Goal: Task Accomplishment & Management: Use online tool/utility

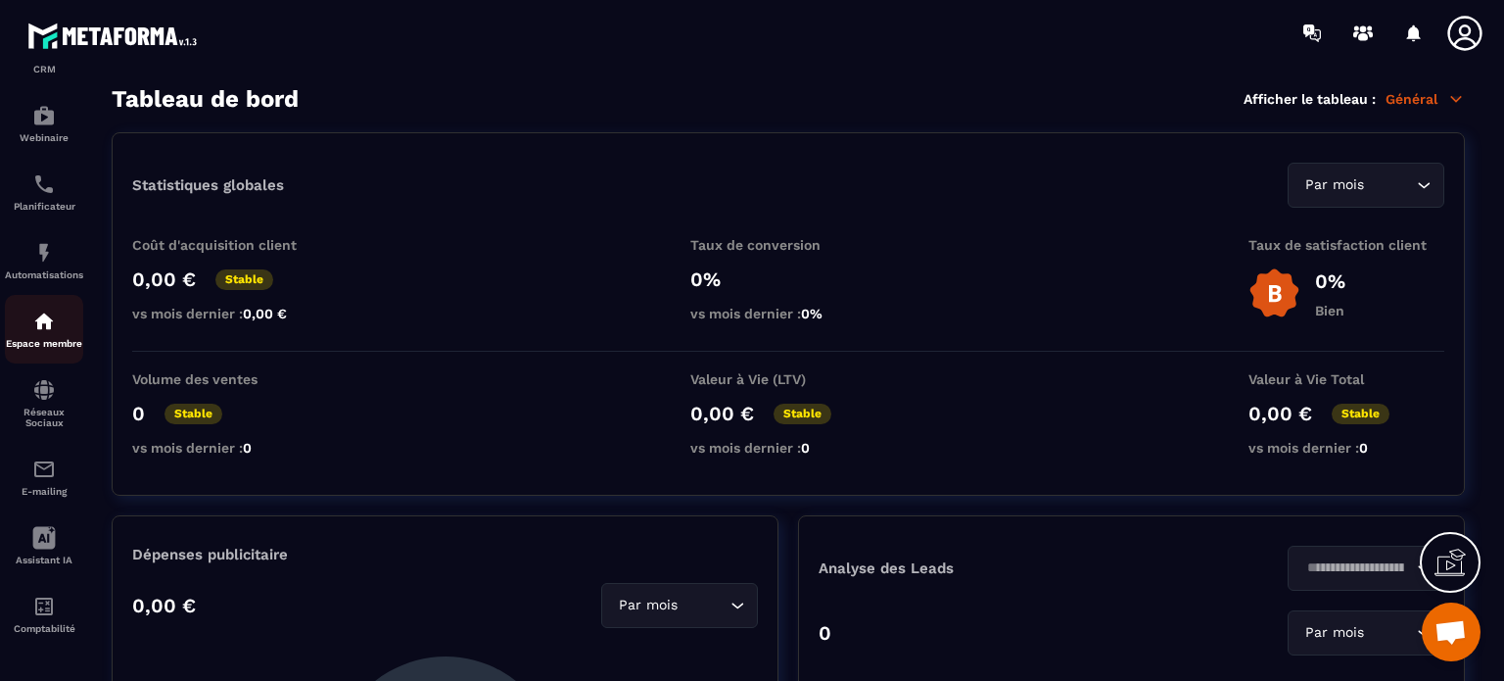
scroll to position [223, 0]
click at [27, 269] on p "Automatisations" at bounding box center [44, 274] width 78 height 11
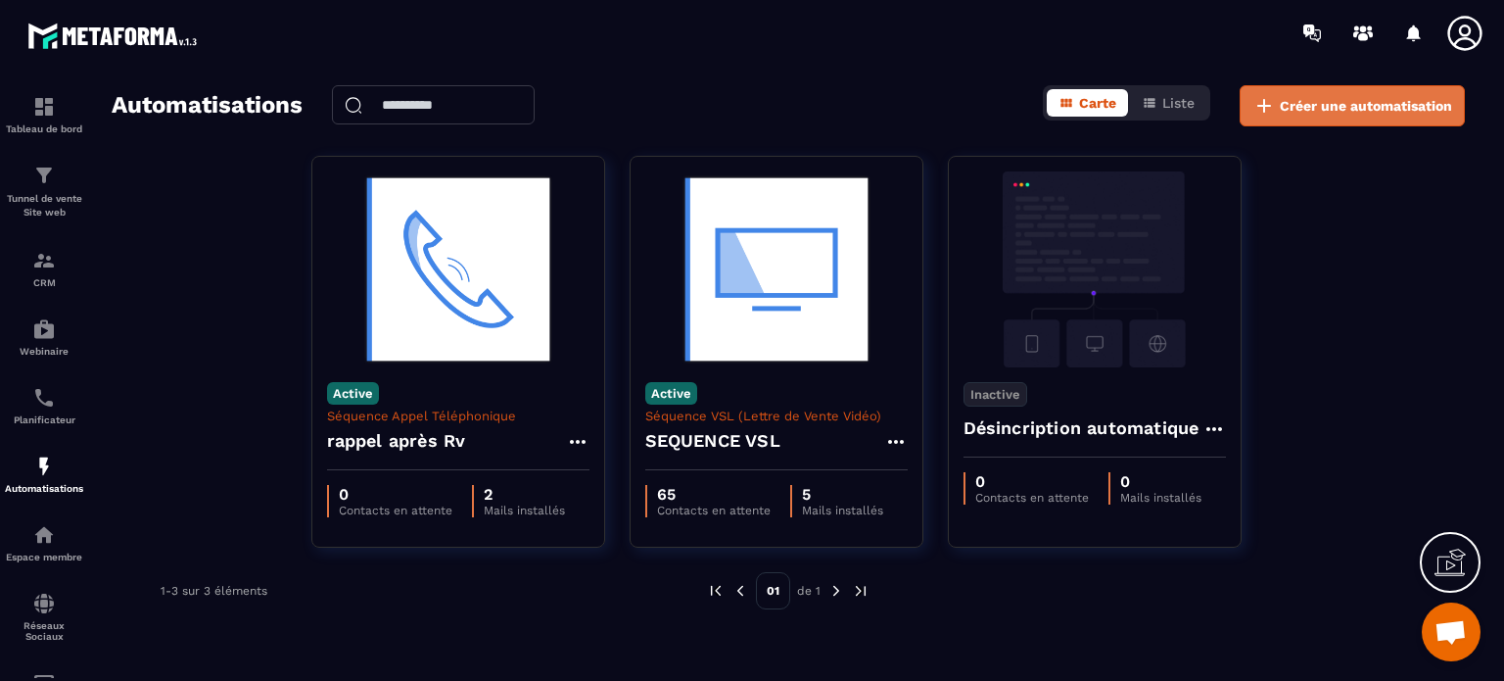
click at [1318, 98] on span "Créer une automatisation" at bounding box center [1366, 106] width 172 height 20
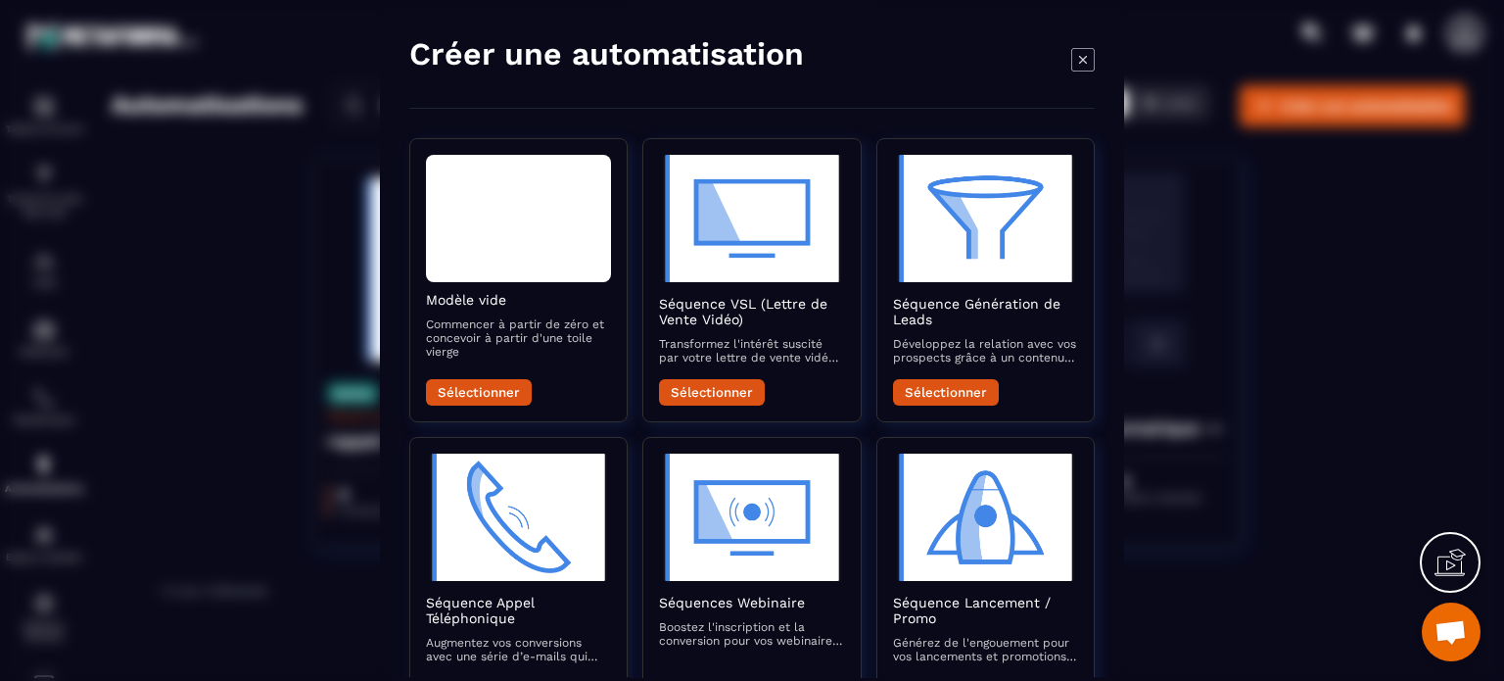
click at [1087, 58] on icon "Modal window" at bounding box center [1083, 59] width 24 height 24
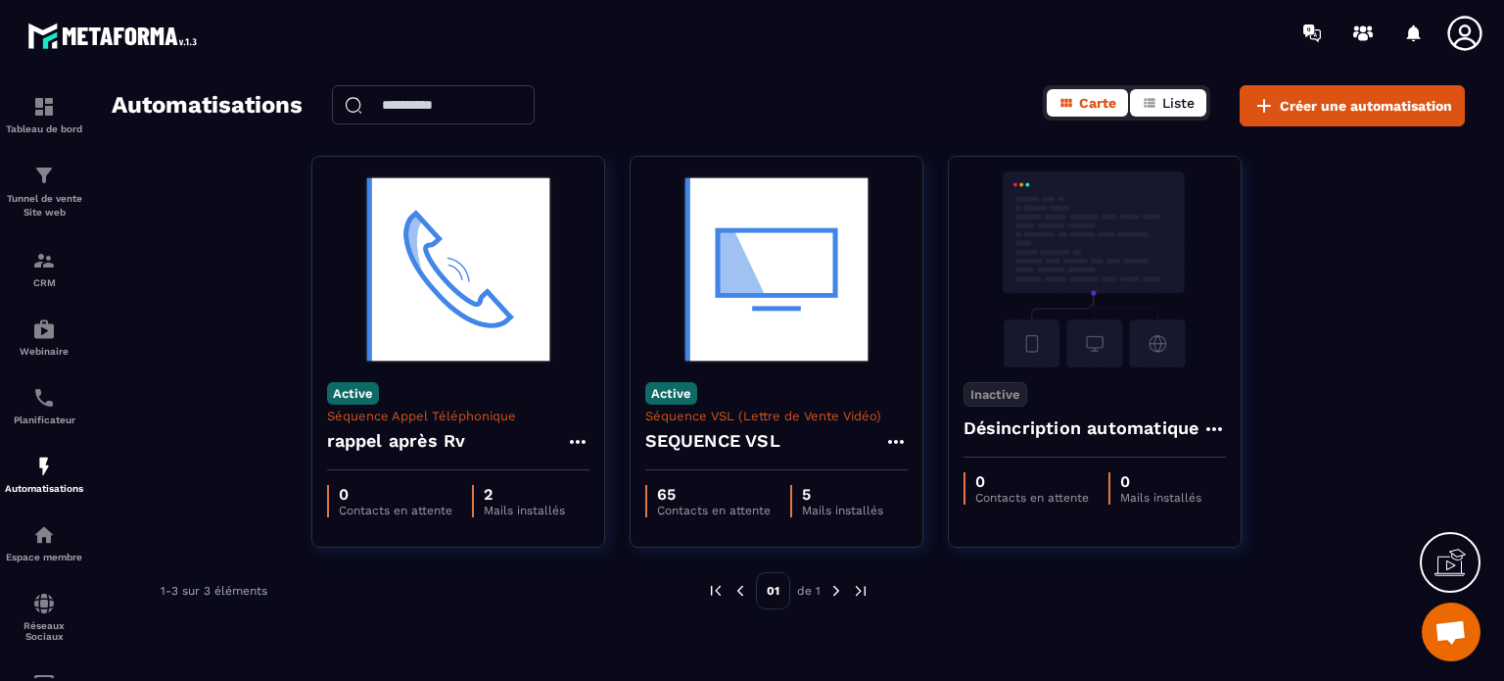
click at [1170, 96] on span "Liste" at bounding box center [1178, 103] width 32 height 16
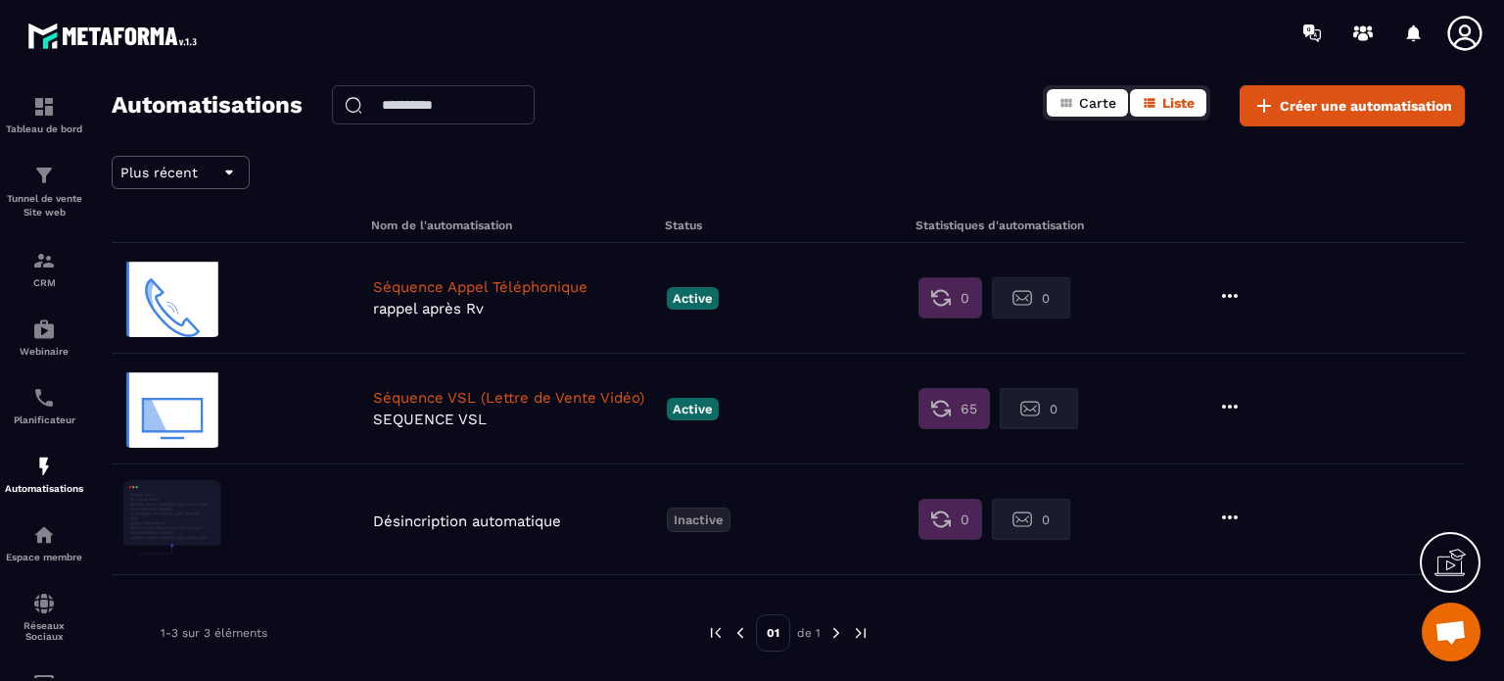
click at [1087, 97] on span "Carte" at bounding box center [1097, 103] width 37 height 16
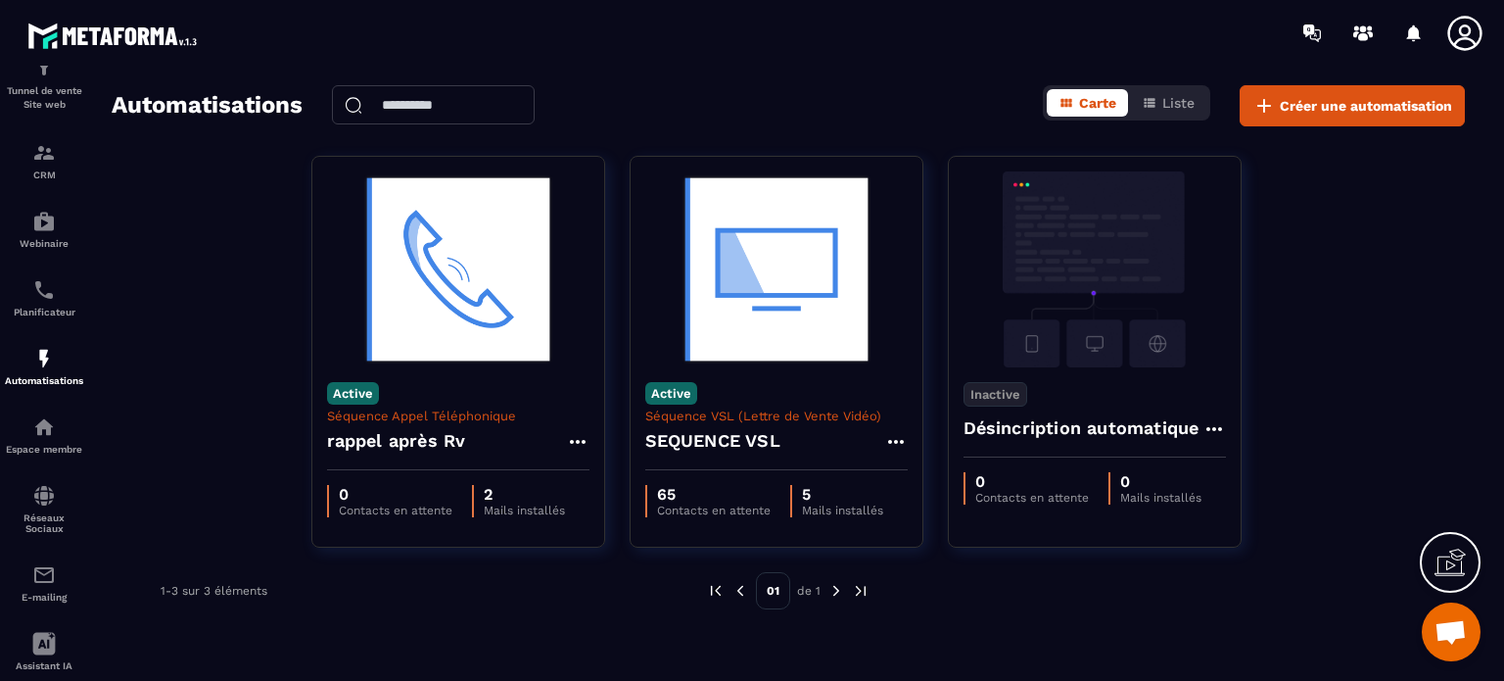
scroll to position [223, 0]
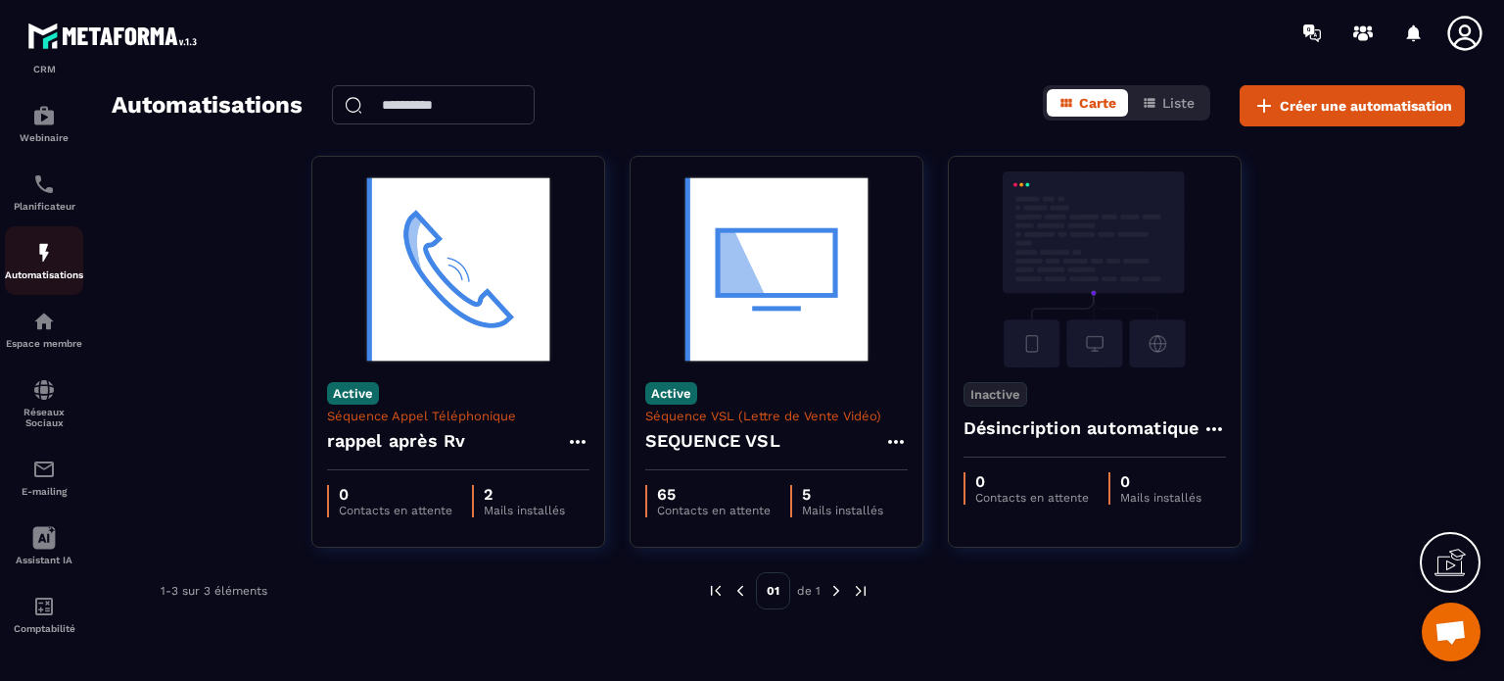
click at [37, 242] on img at bounding box center [44, 253] width 24 height 24
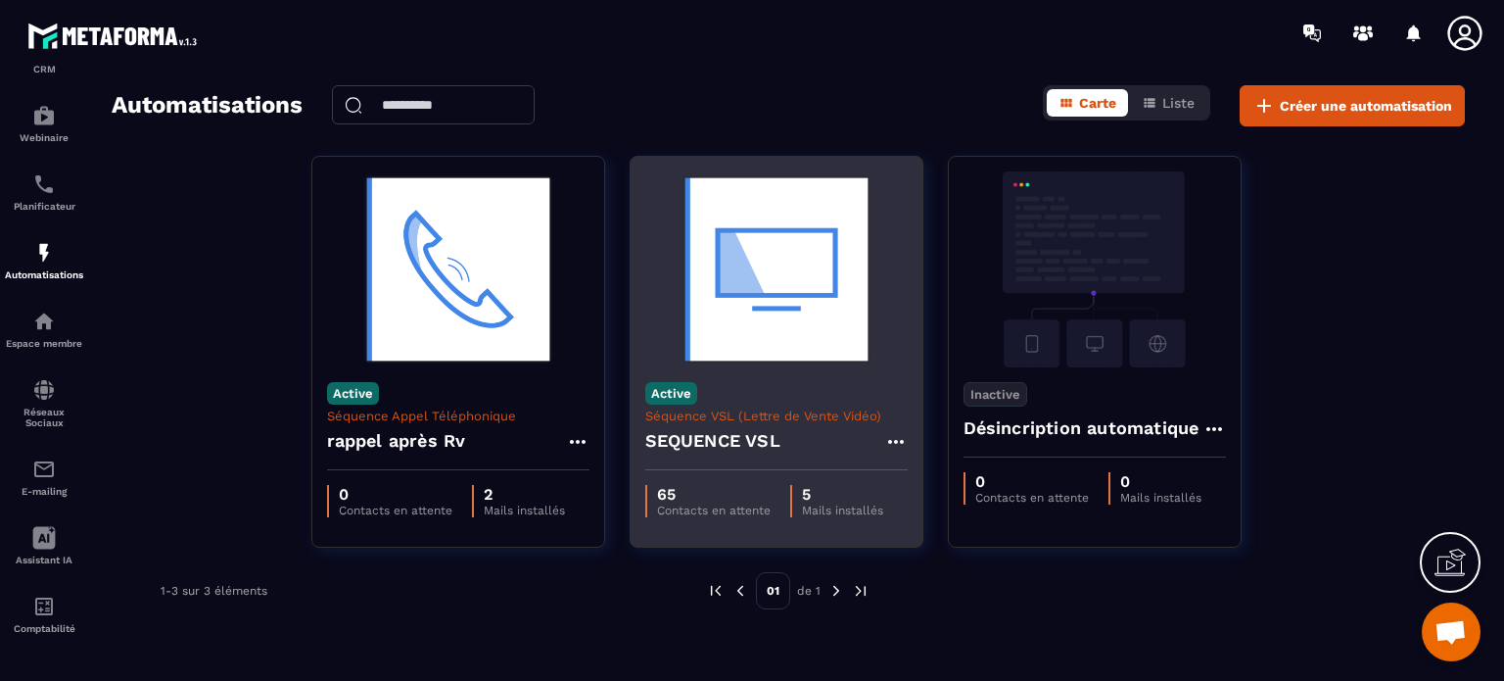
click at [717, 496] on p "65" at bounding box center [714, 494] width 114 height 19
click at [744, 264] on img at bounding box center [776, 269] width 262 height 196
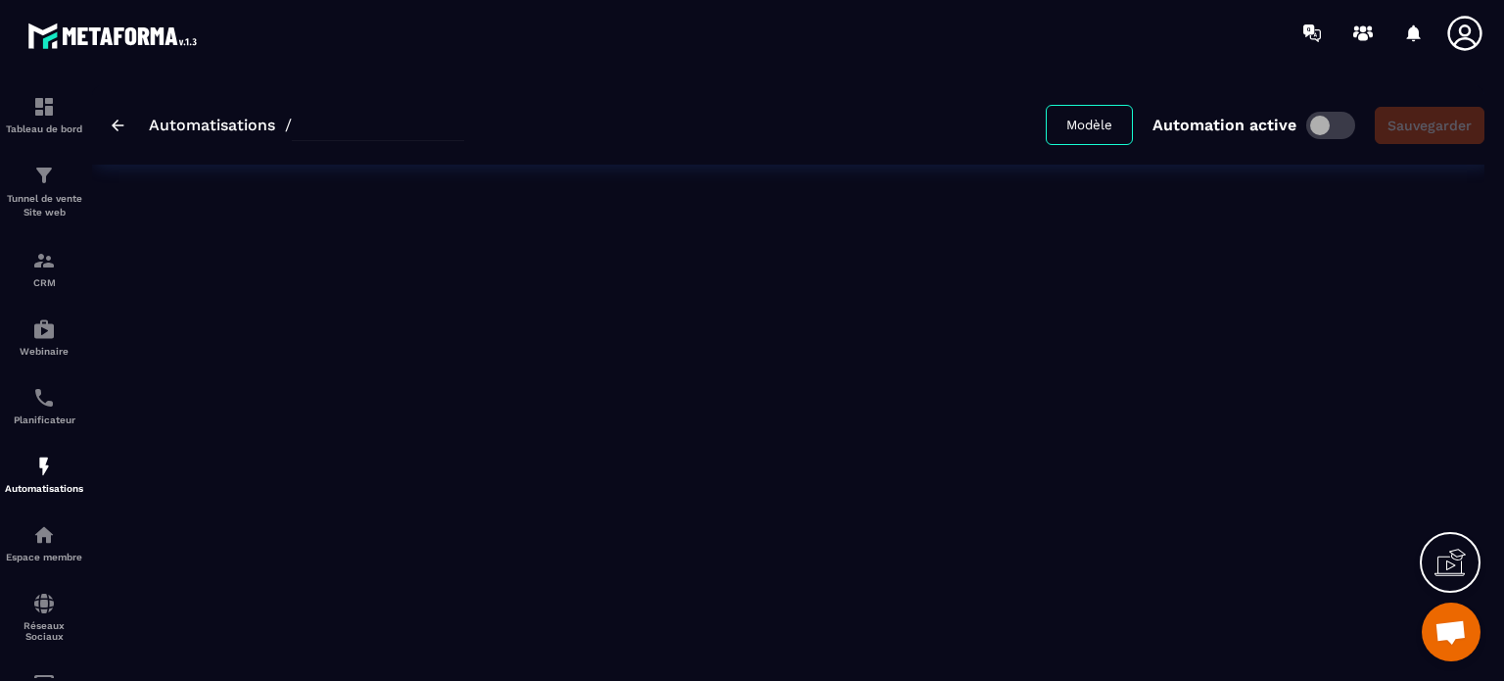
type input "**********"
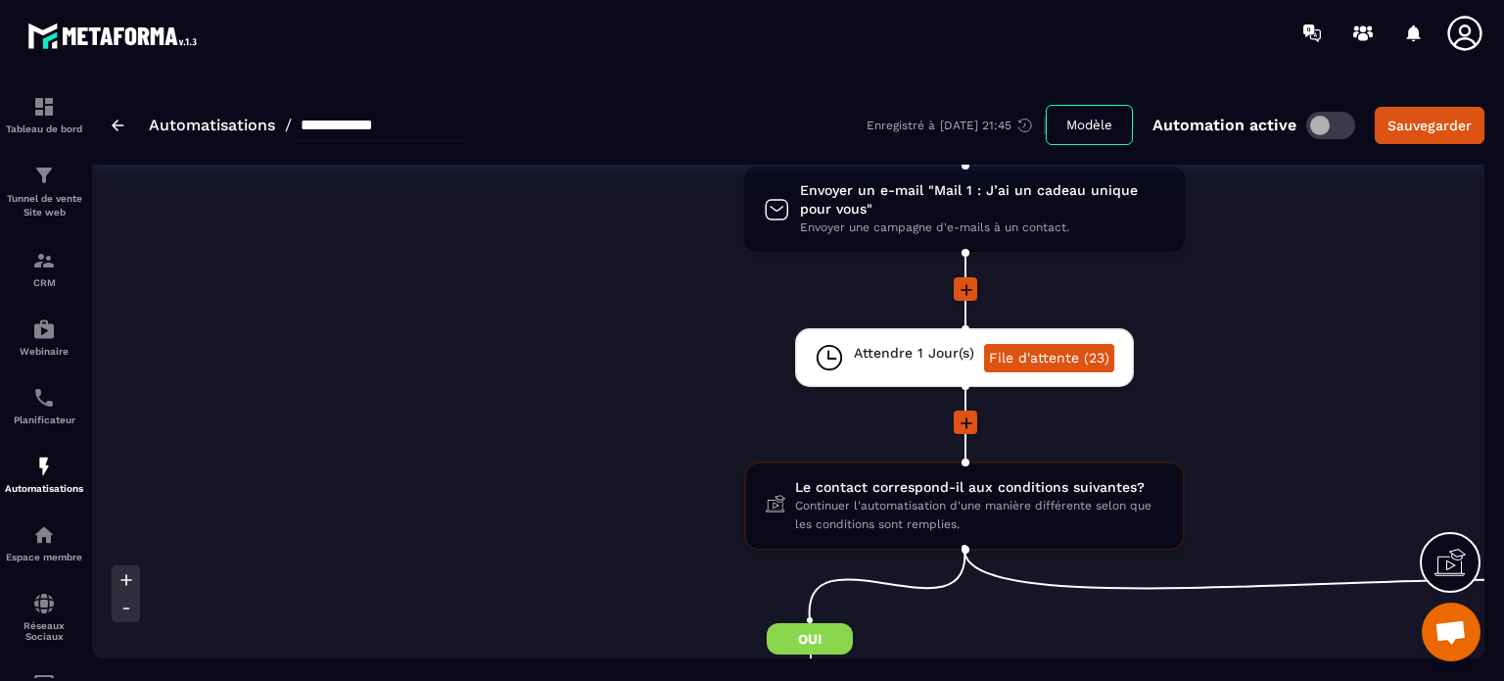
scroll to position [392, 0]
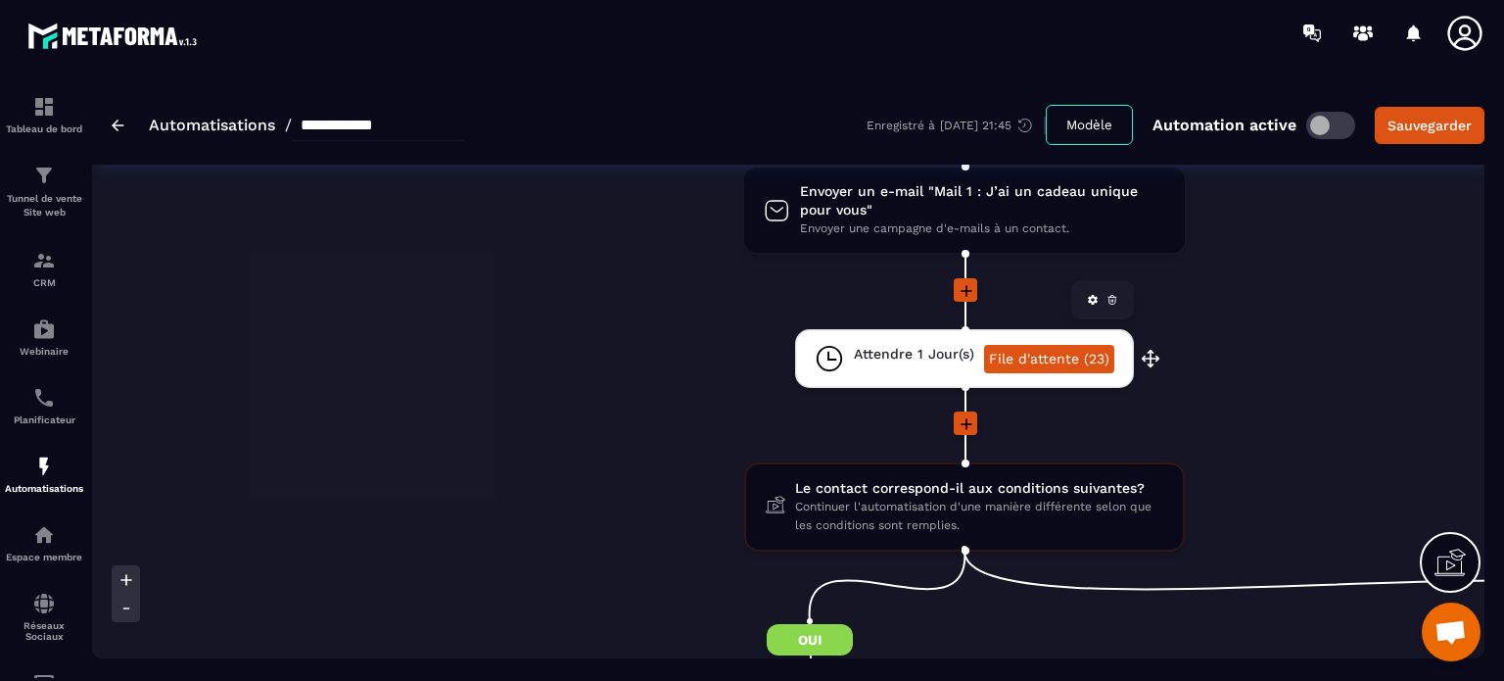
click at [1043, 355] on link "File d'attente (23)" at bounding box center [1049, 359] width 130 height 28
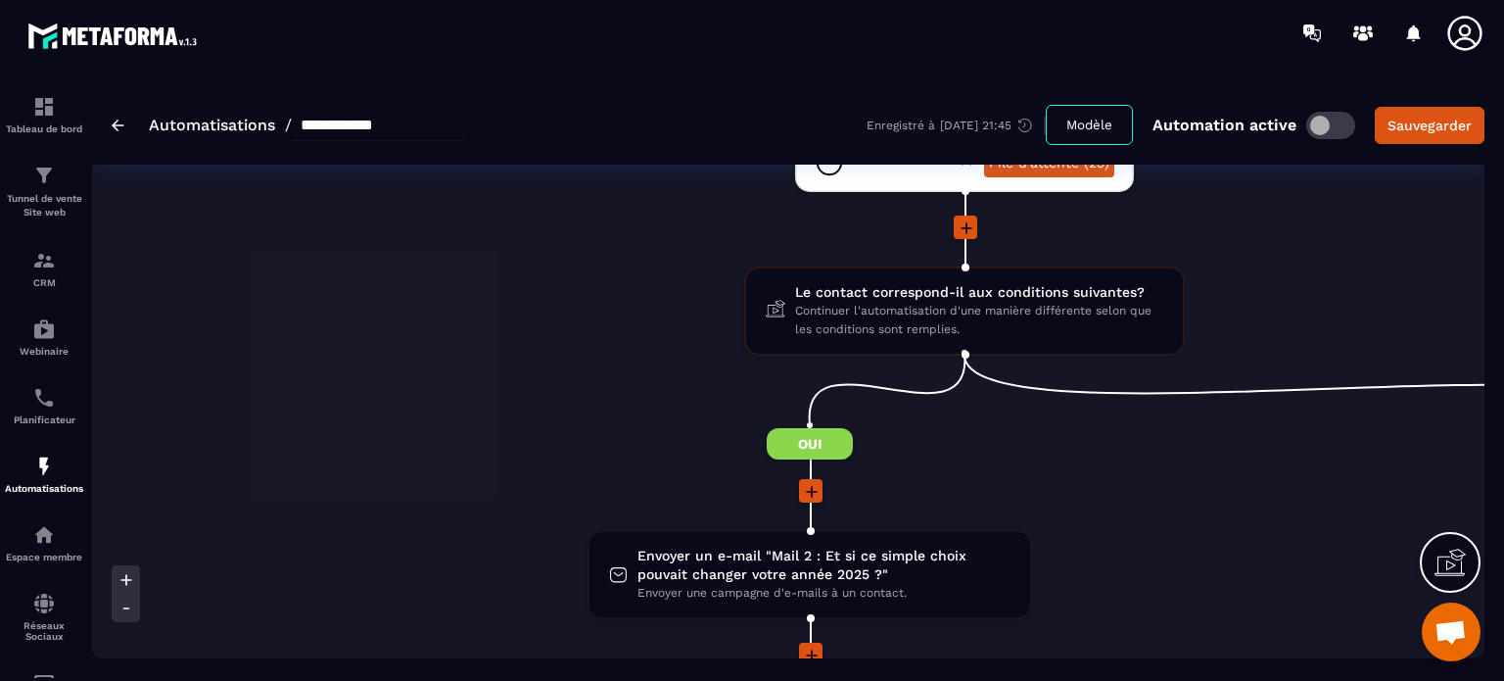
scroll to position [685, 0]
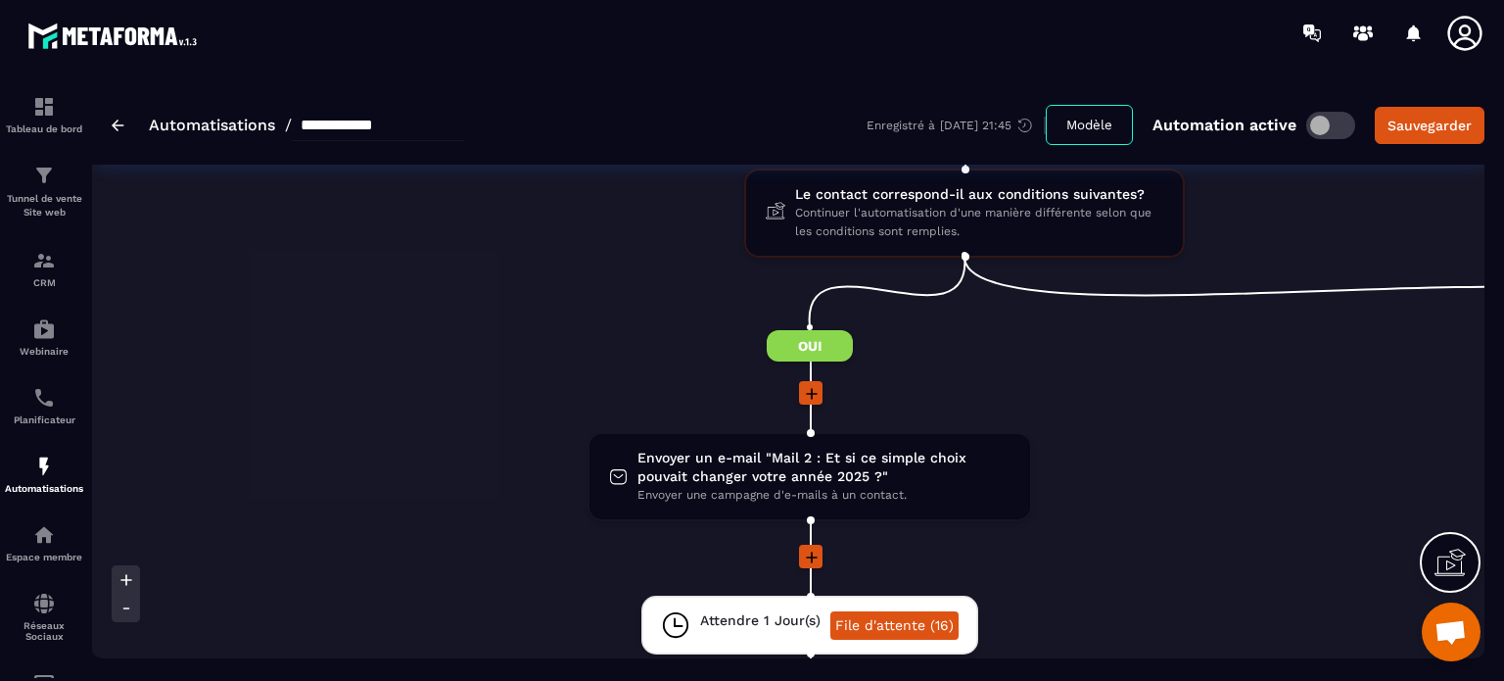
click at [126, 608] on icon at bounding box center [125, 608] width 5 height 0
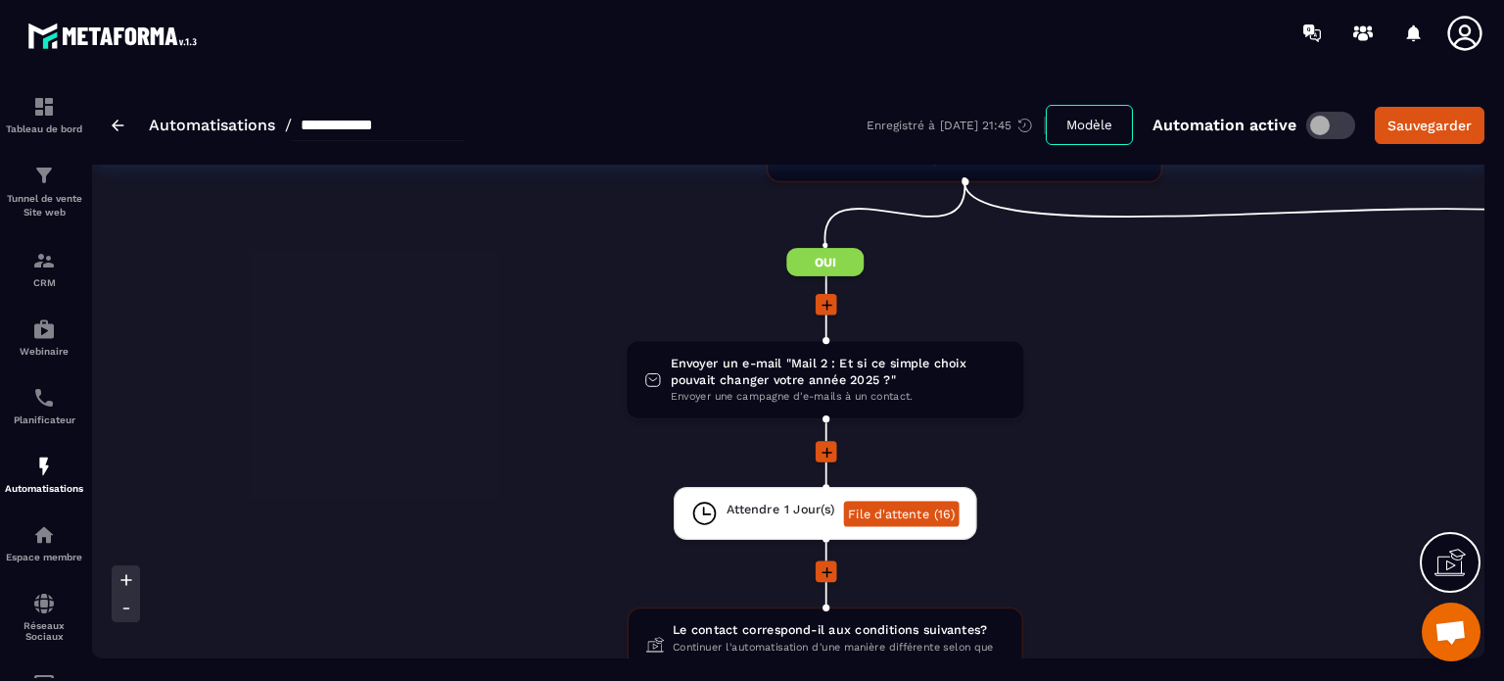
click at [126, 608] on icon at bounding box center [125, 608] width 5 height 0
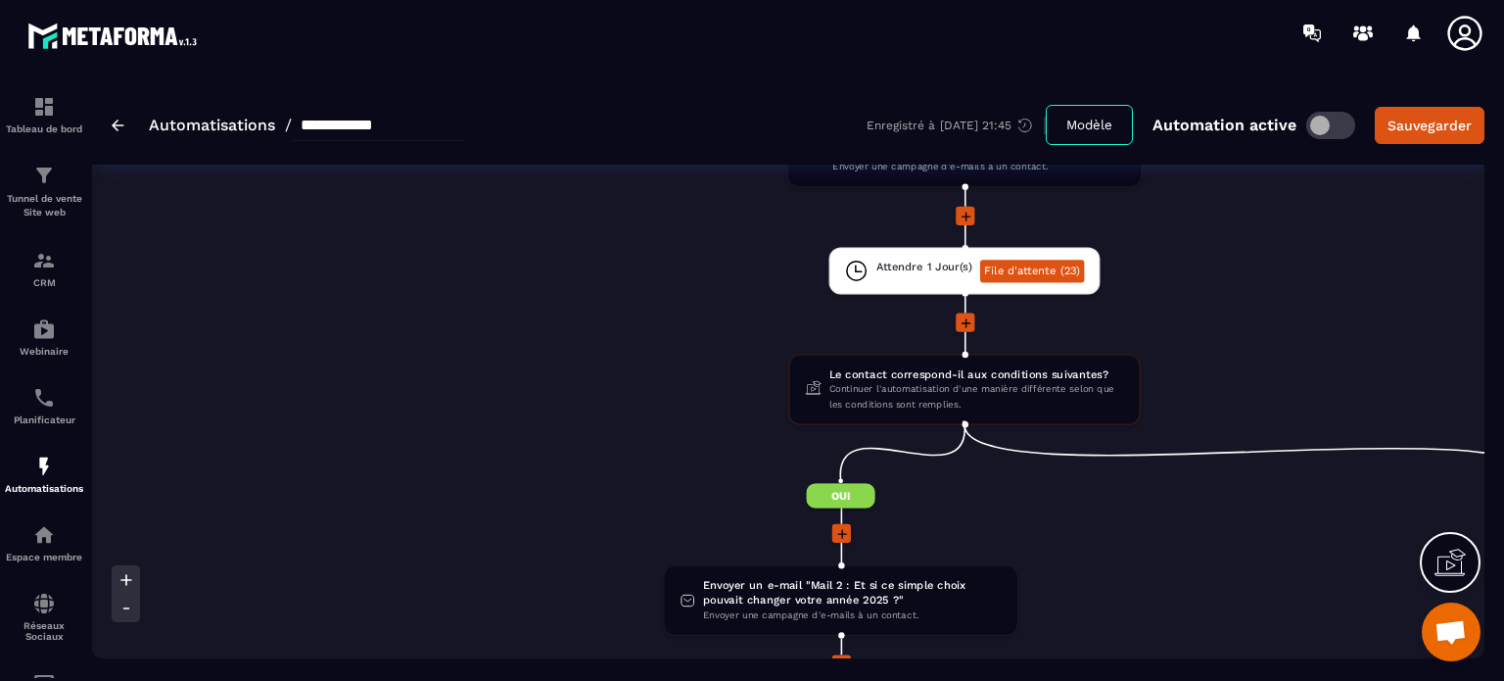
scroll to position [490, 0]
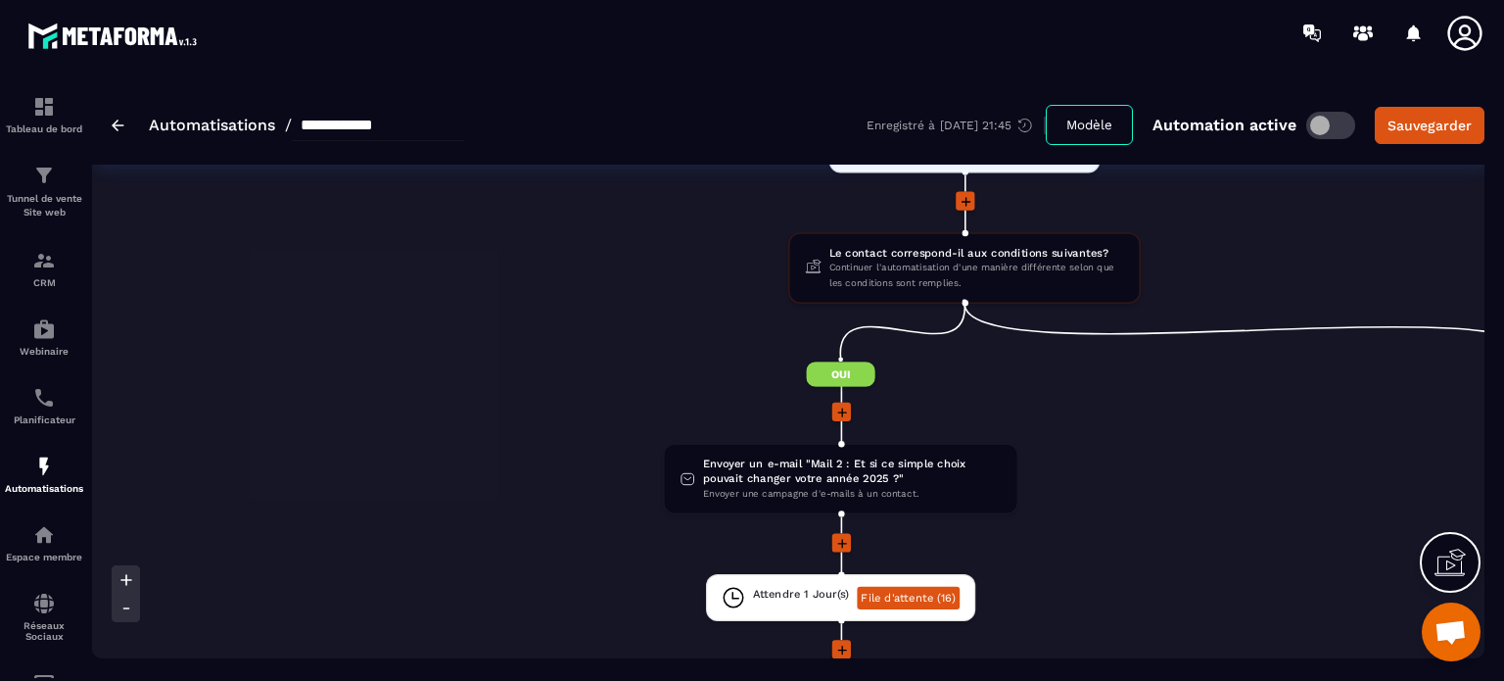
click at [123, 604] on icon at bounding box center [127, 608] width 20 height 20
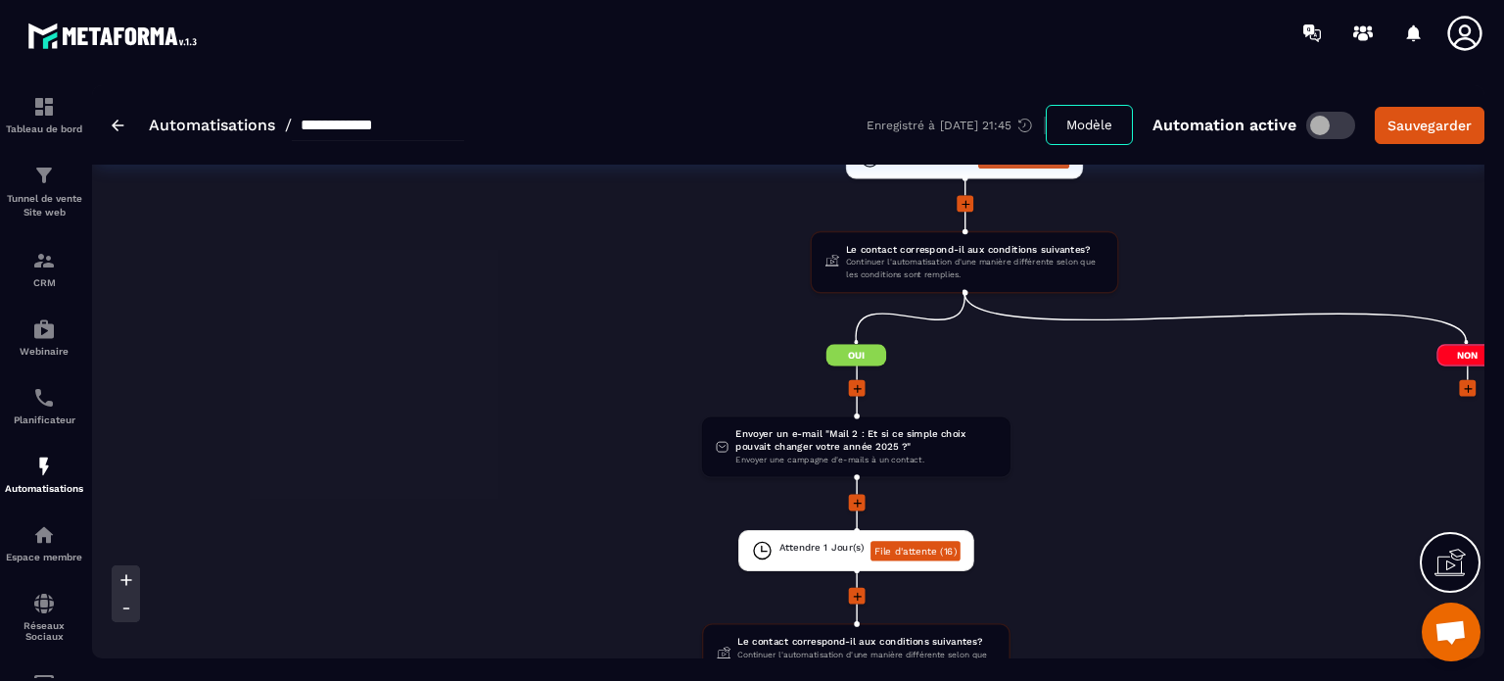
scroll to position [392, 0]
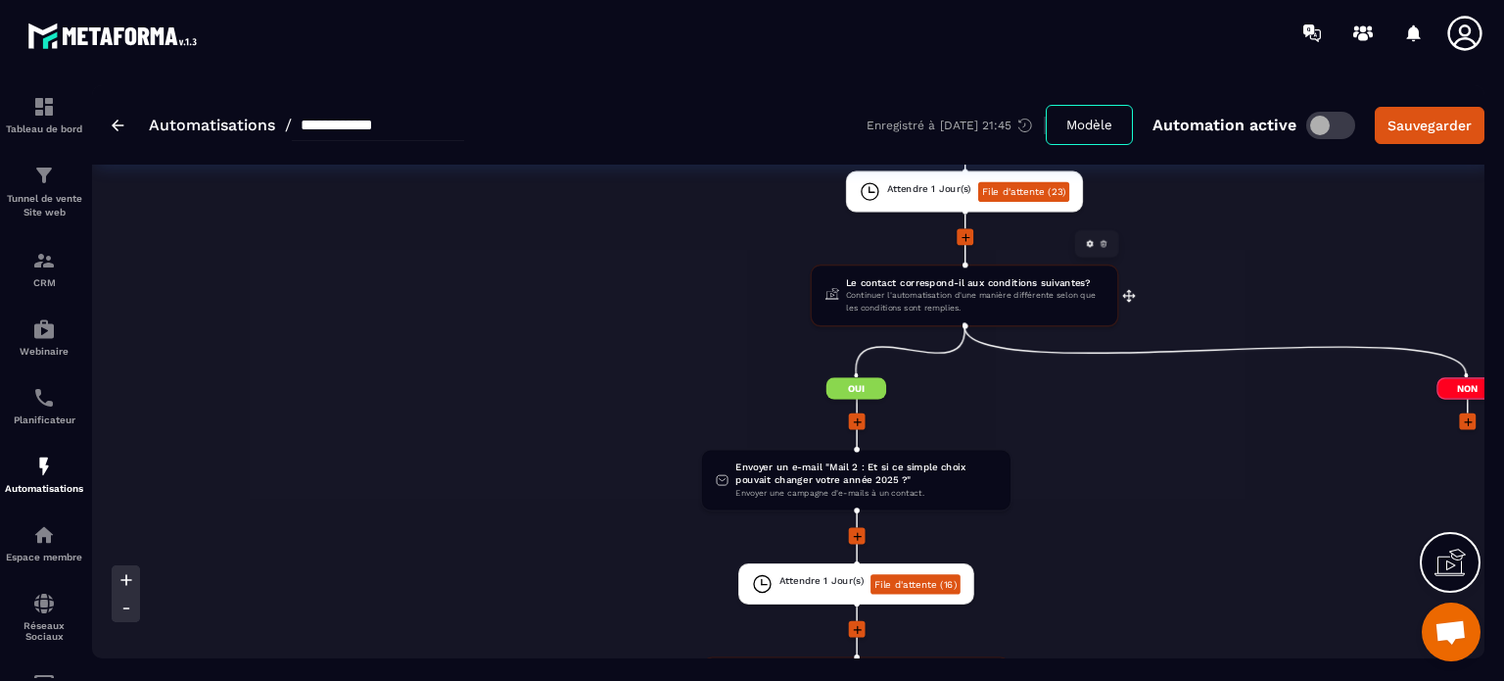
click at [909, 289] on span "Continuer l'automatisation d'une manière différente selon que les conditions so…" at bounding box center [975, 302] width 258 height 26
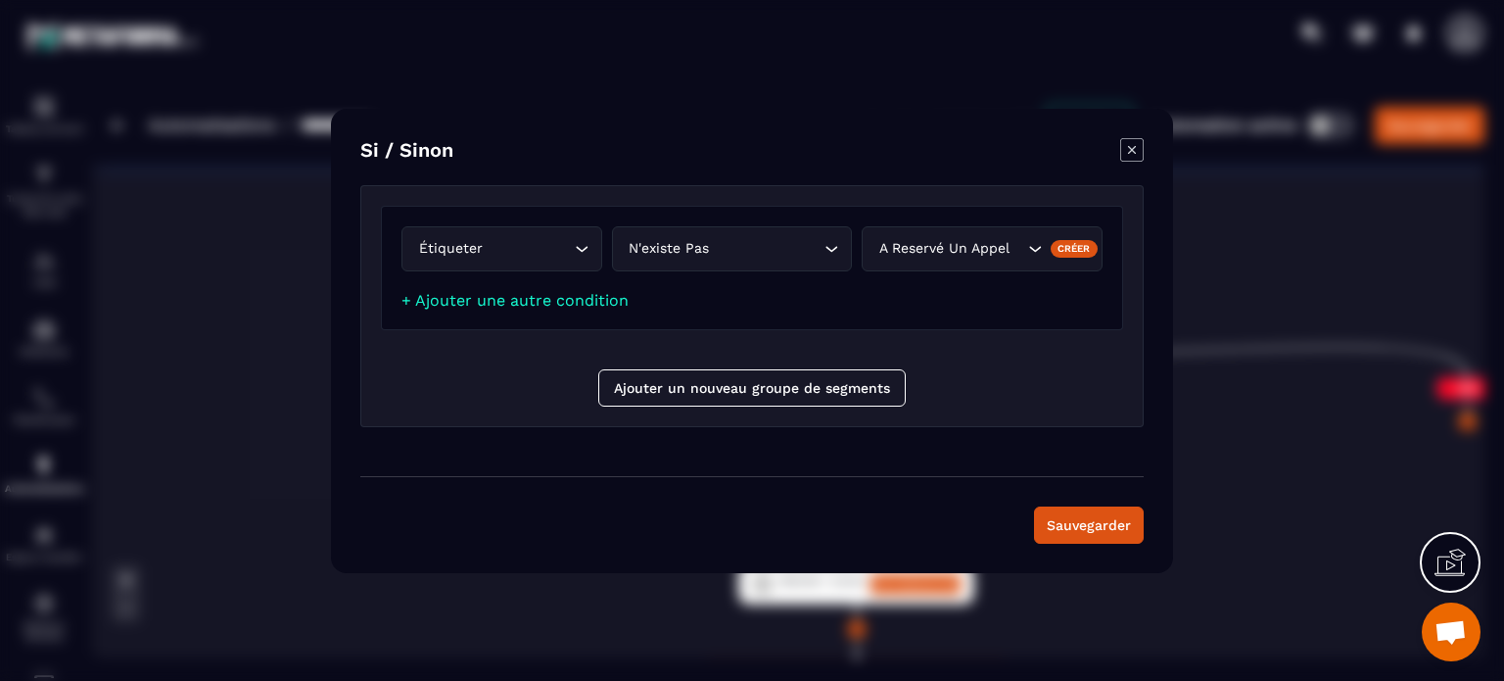
click at [1132, 146] on icon "Modal window" at bounding box center [1132, 150] width 24 height 24
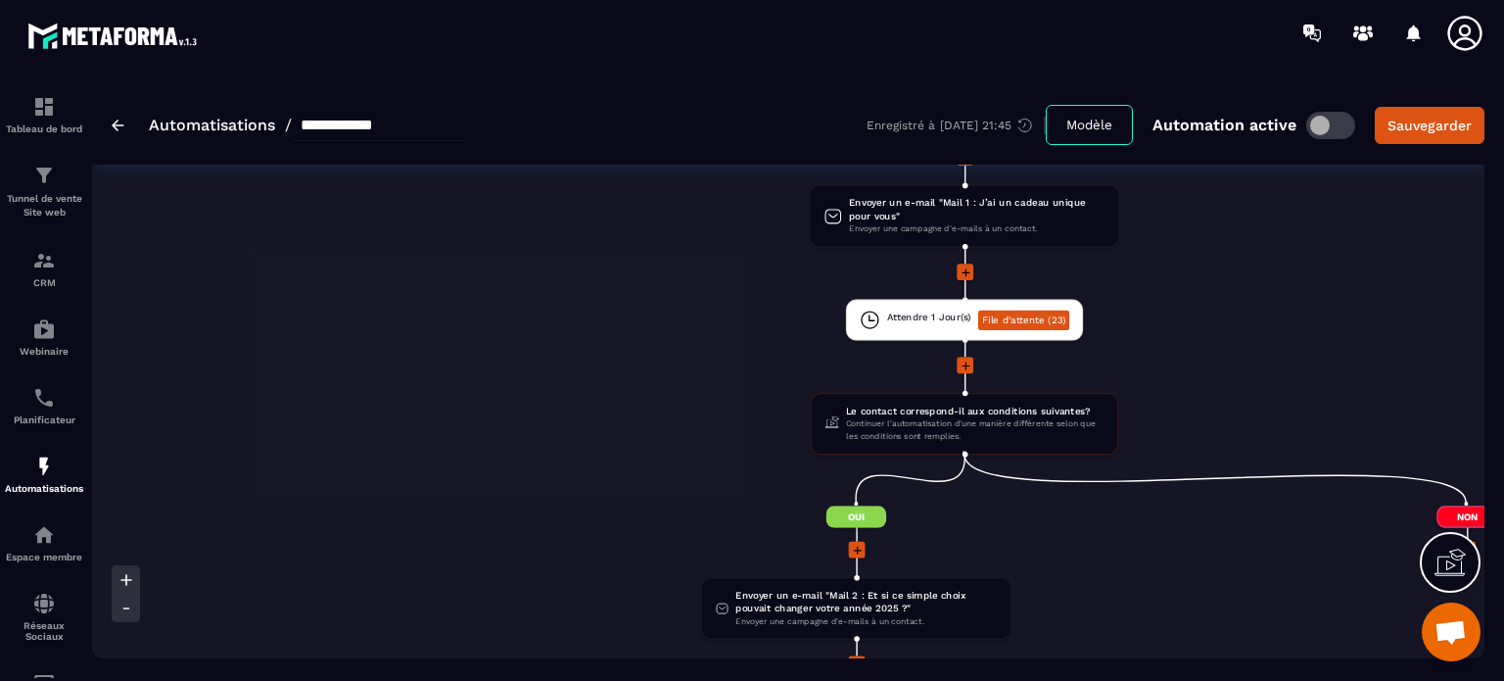
scroll to position [294, 0]
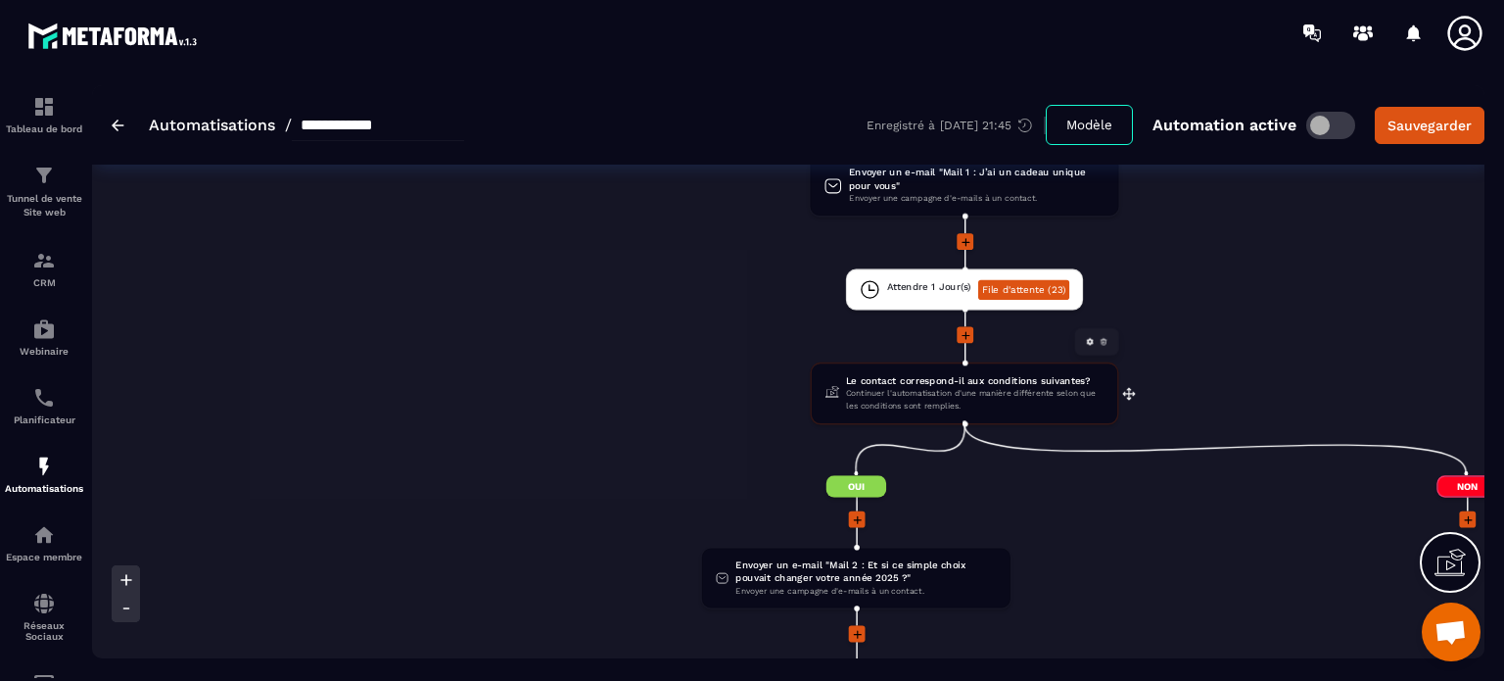
click at [895, 387] on span "Continuer l'automatisation d'une manière différente selon que les conditions so…" at bounding box center [975, 400] width 258 height 26
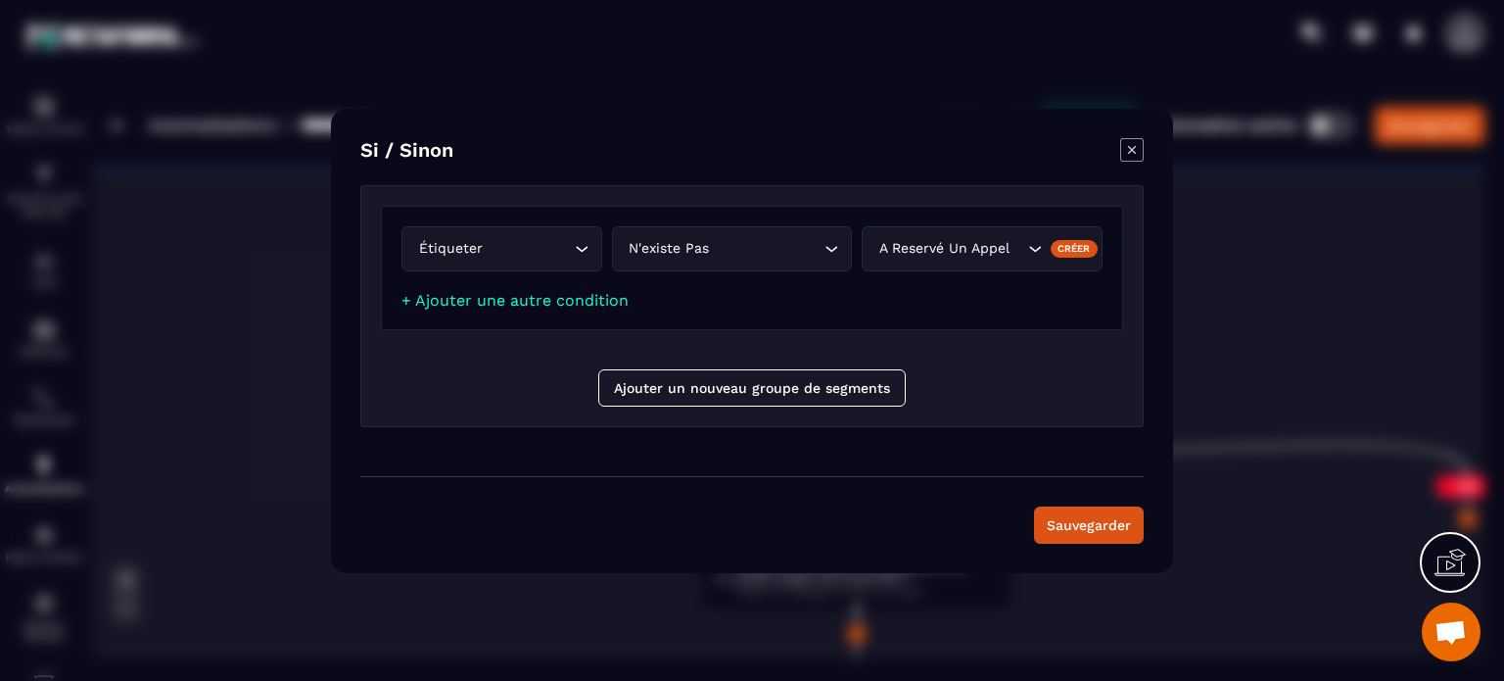
click at [1132, 148] on icon "Modal window" at bounding box center [1132, 150] width 24 height 24
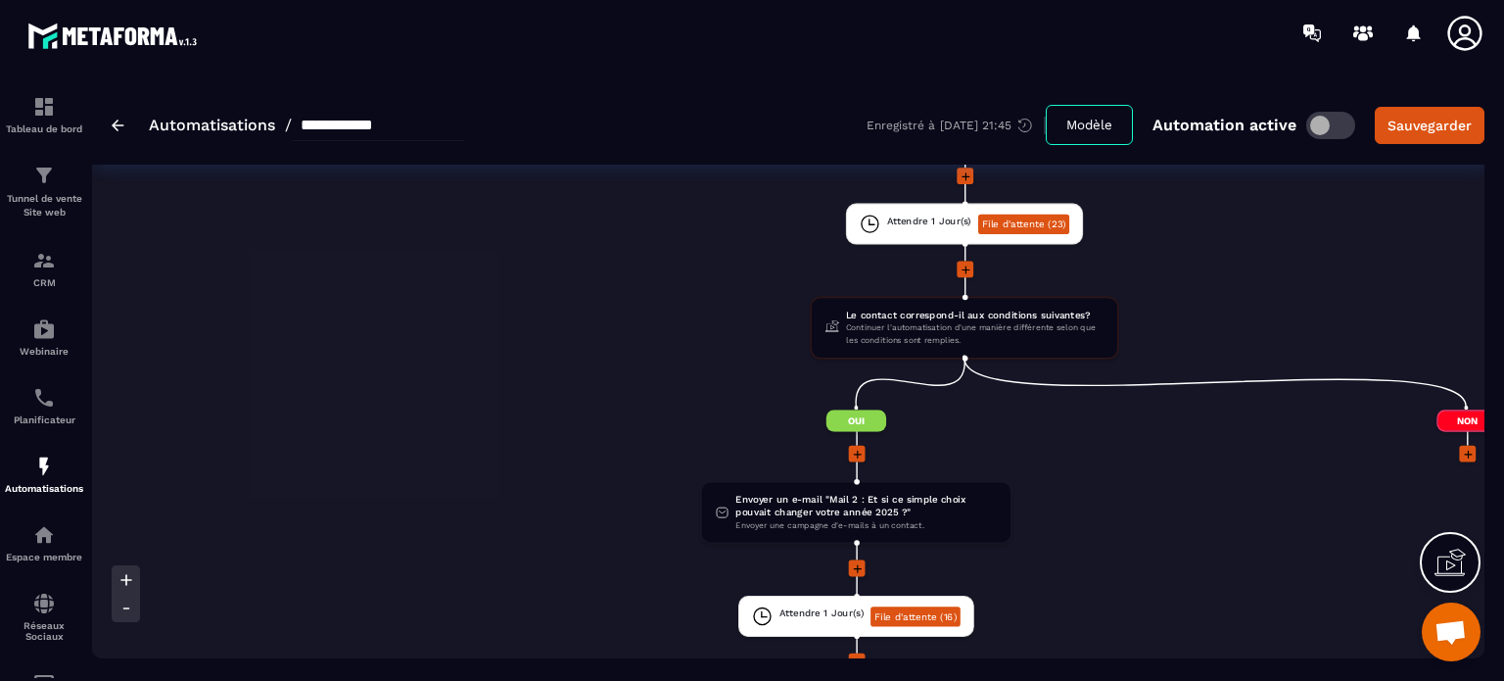
scroll to position [392, 0]
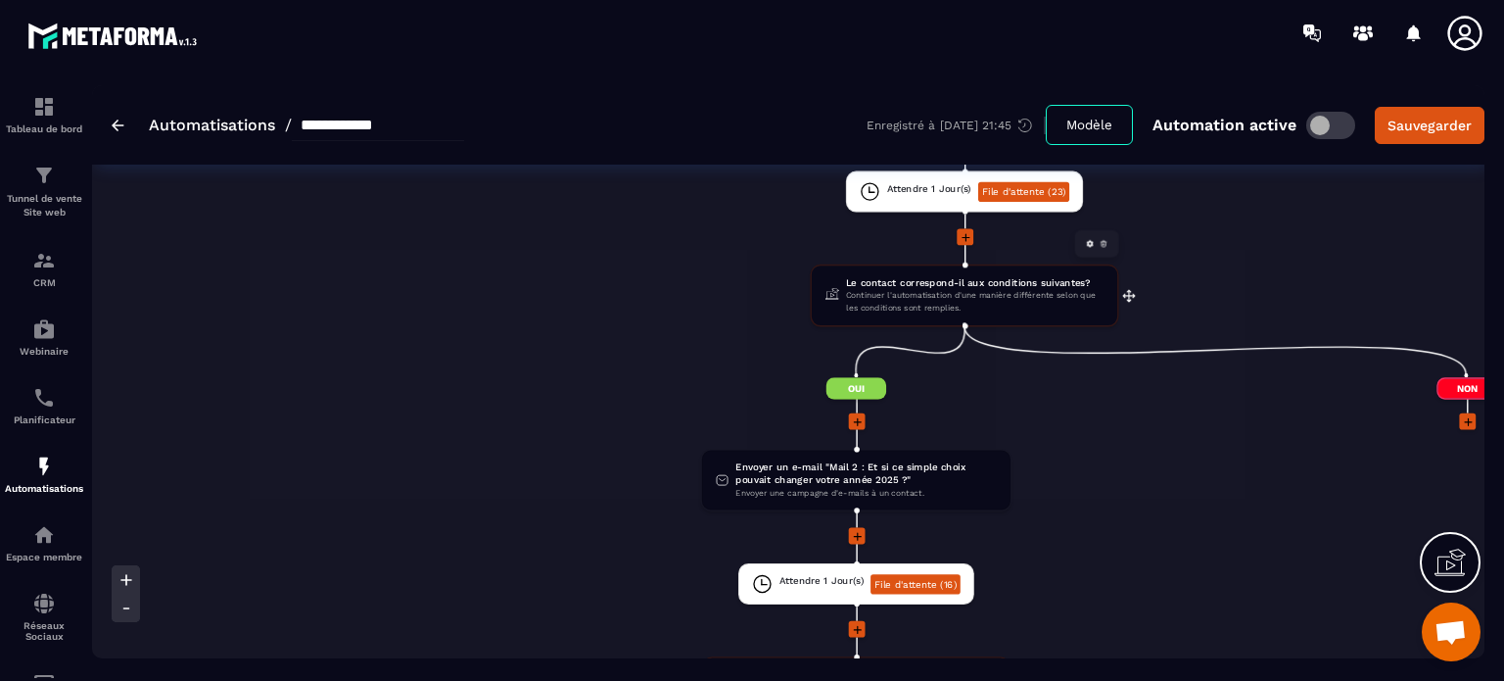
click at [919, 282] on span "Le contact correspond-il aux conditions suivantes?" at bounding box center [975, 282] width 258 height 13
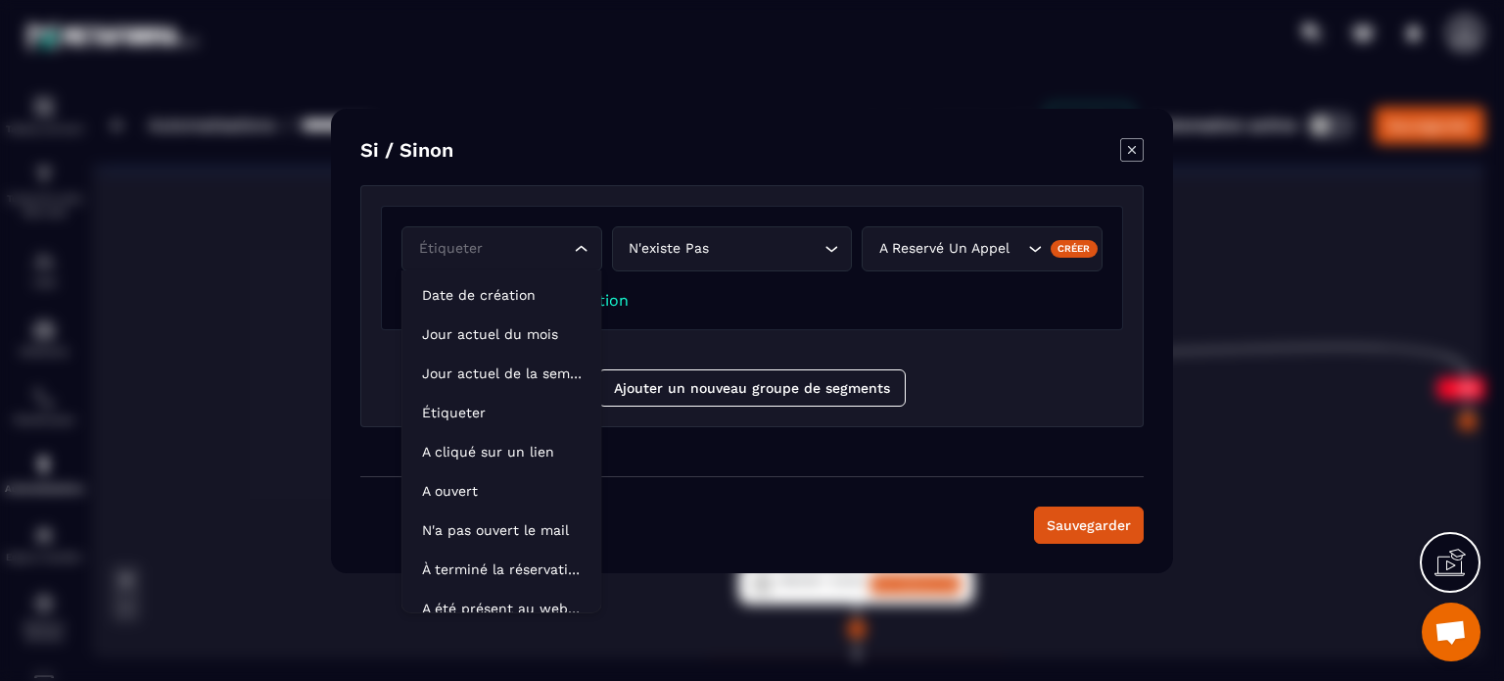
click at [585, 248] on icon "Search for option" at bounding box center [582, 249] width 20 height 20
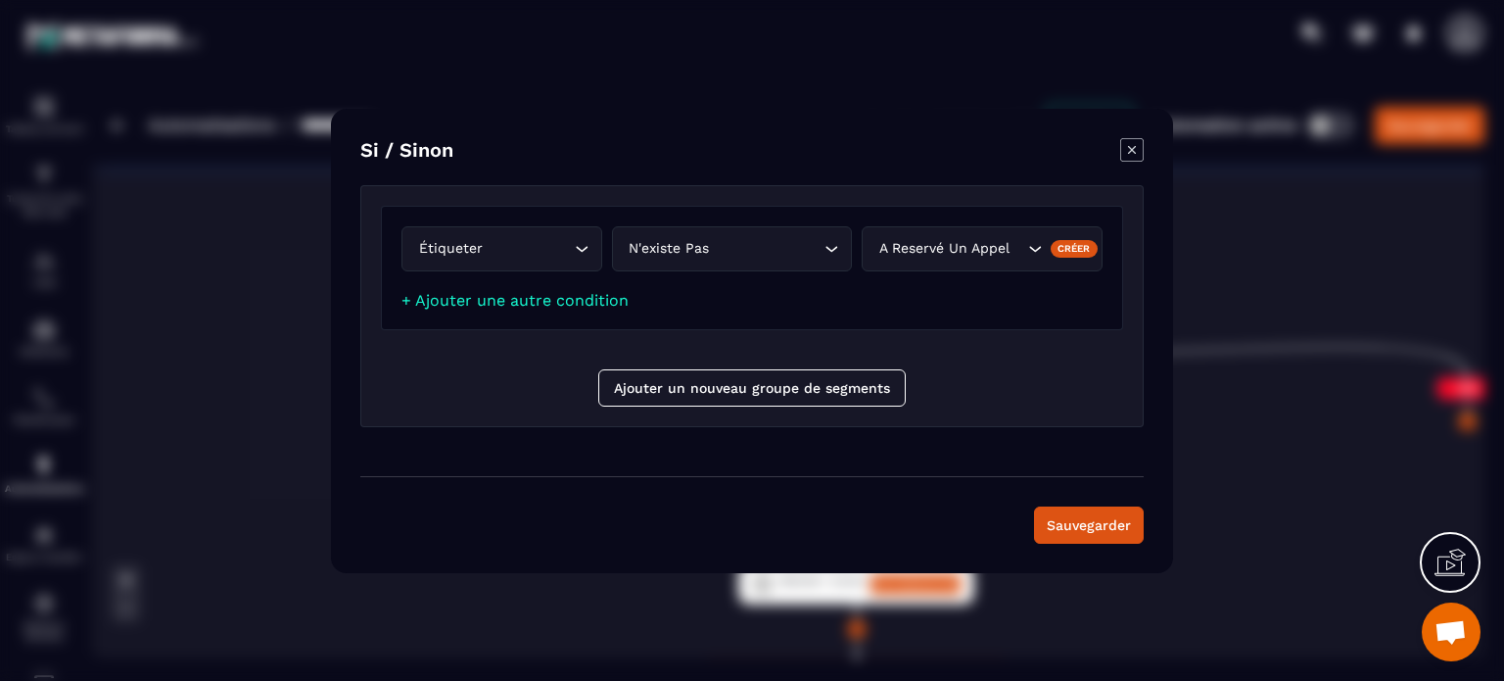
click at [1132, 146] on icon "Modal window" at bounding box center [1132, 150] width 24 height 24
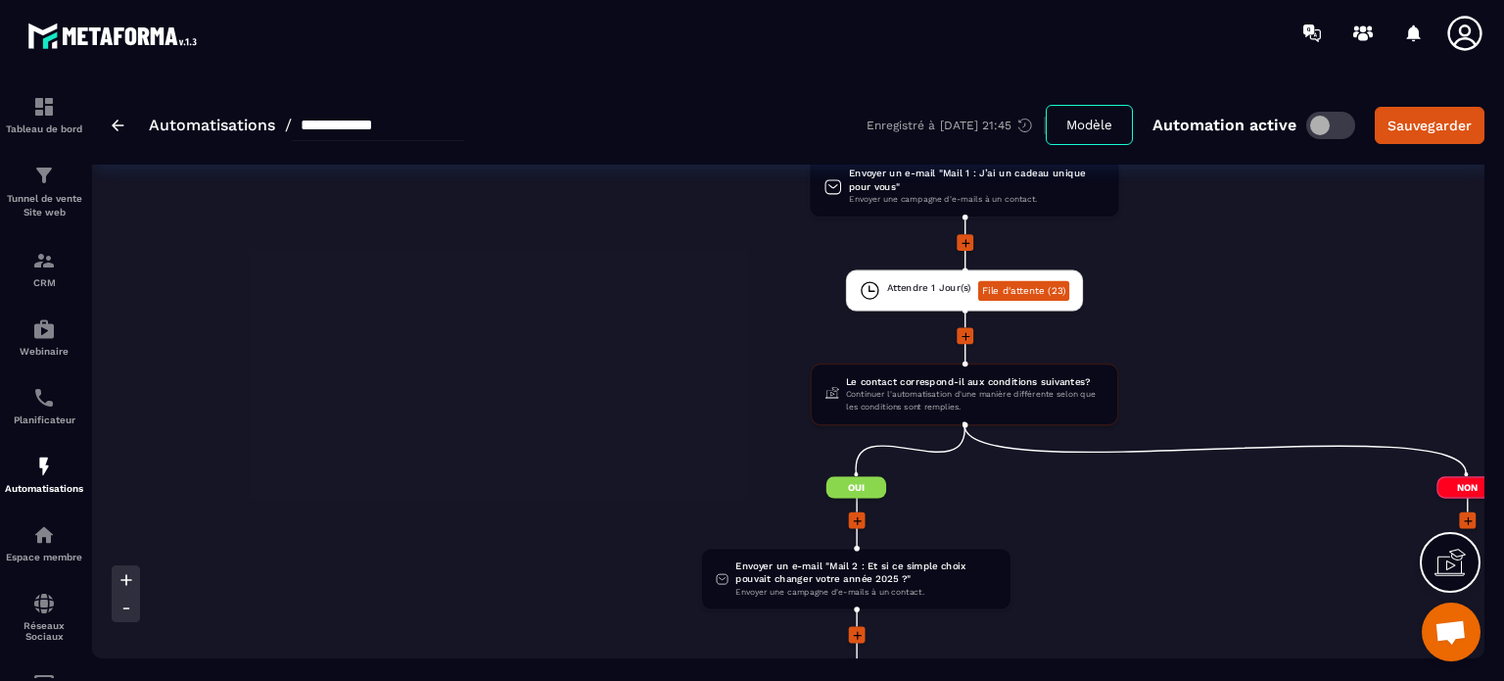
scroll to position [294, 0]
click at [870, 387] on span "Continuer l'automatisation d'une manière différente selon que les conditions so…" at bounding box center [975, 400] width 258 height 26
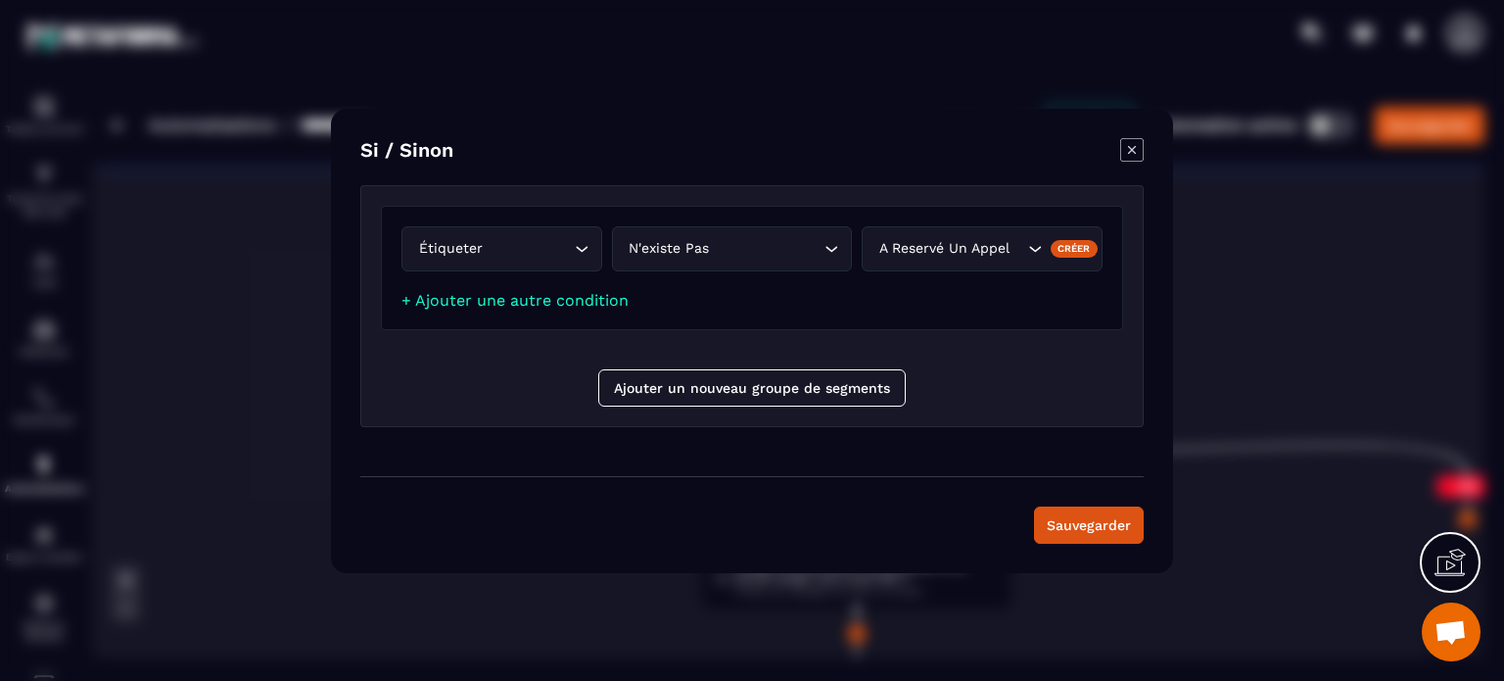
click at [1138, 148] on icon "Modal window" at bounding box center [1132, 150] width 24 height 24
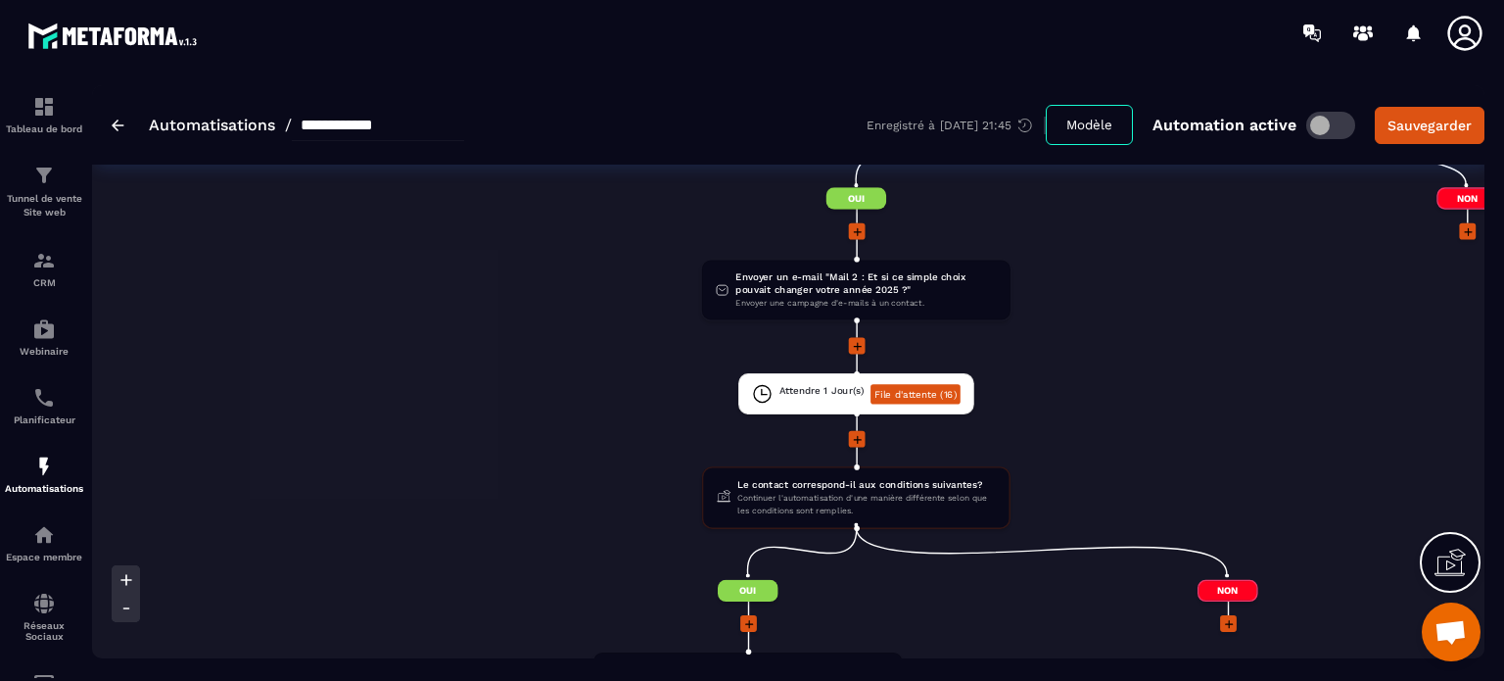
scroll to position [783, 0]
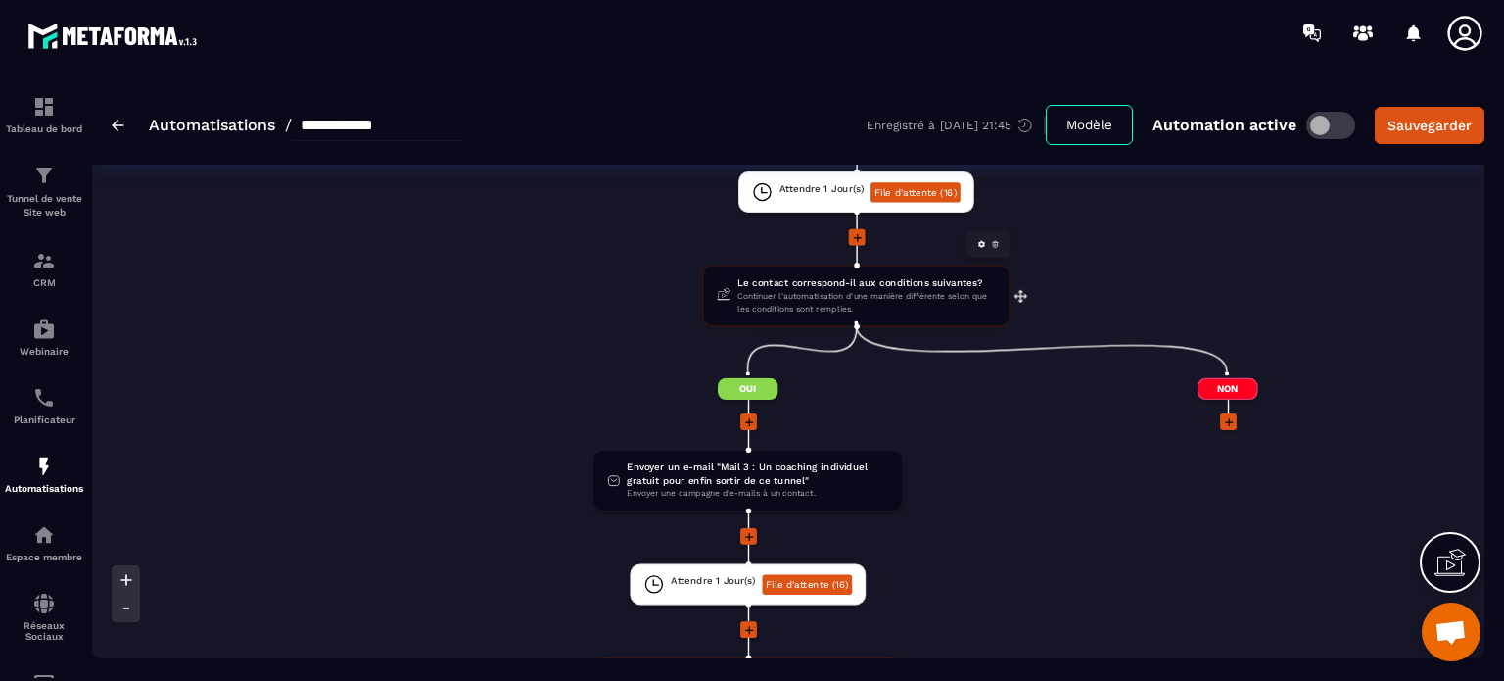
click at [778, 292] on span "Continuer l'automatisation d'une manière différente selon que les conditions so…" at bounding box center [866, 302] width 258 height 26
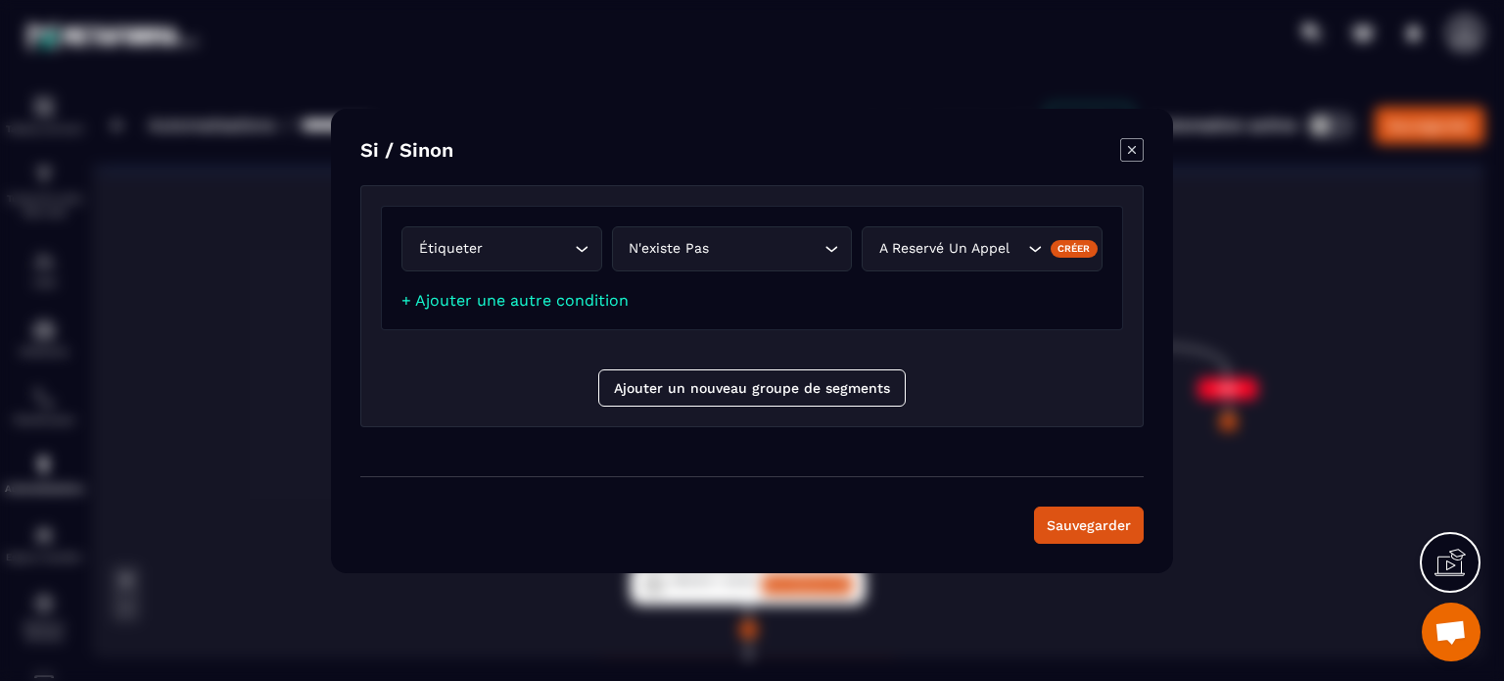
click at [1132, 153] on icon "Modal window" at bounding box center [1132, 150] width 24 height 24
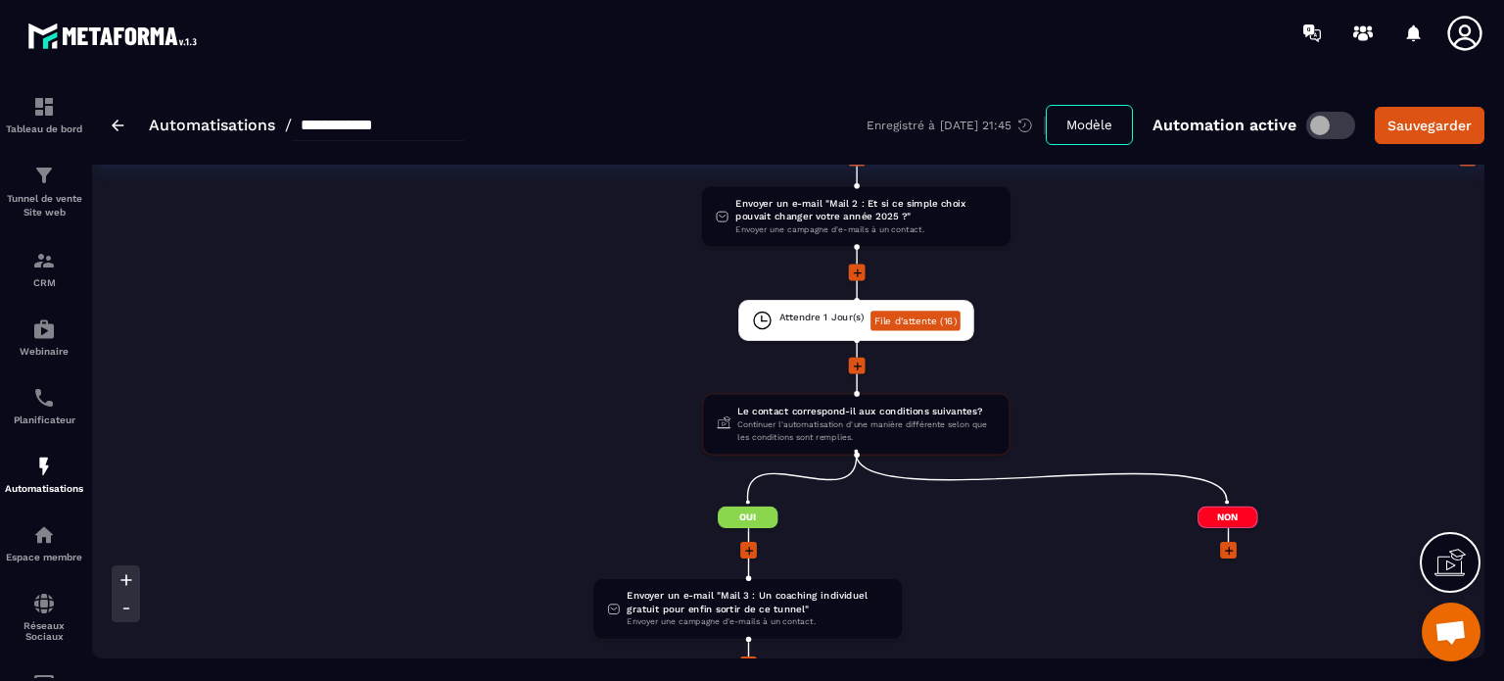
scroll to position [685, 0]
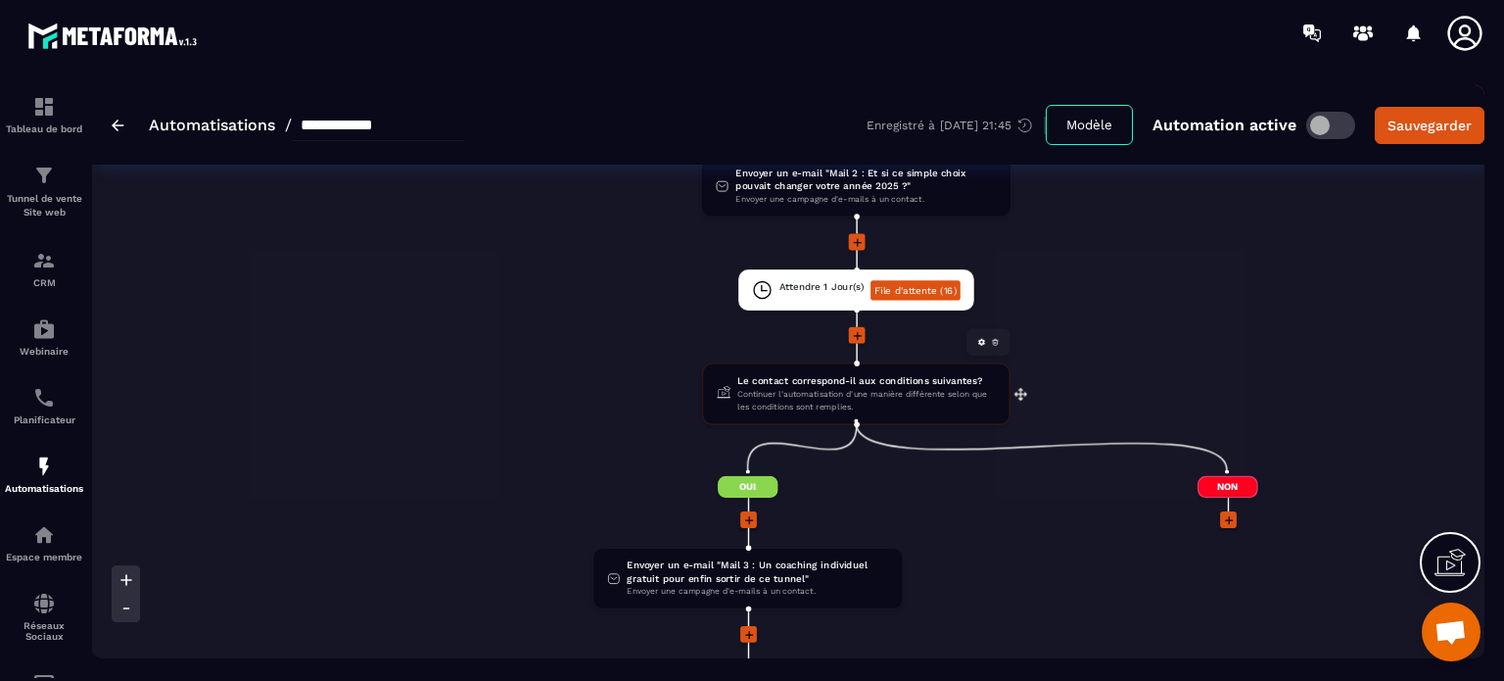
click at [801, 383] on span "Le contact correspond-il aux conditions suivantes?" at bounding box center [866, 380] width 258 height 13
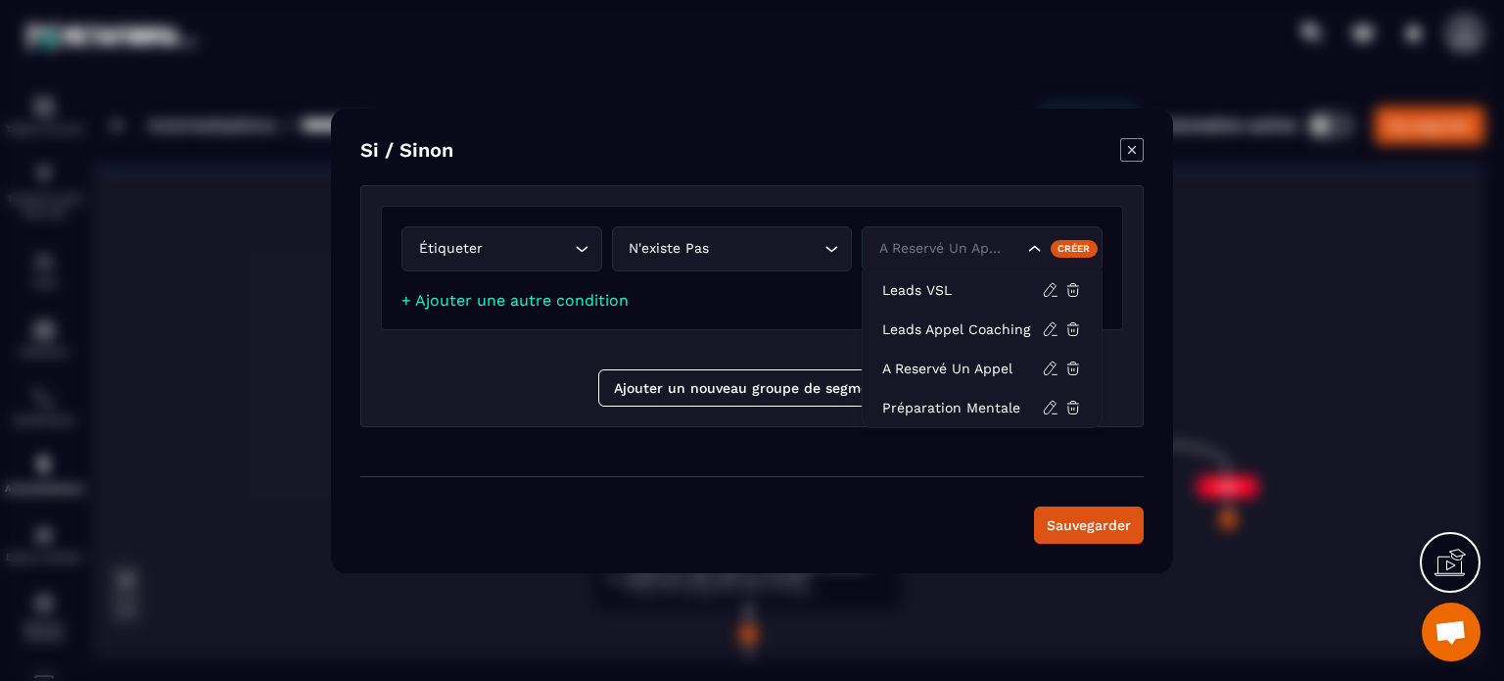
click at [1034, 247] on icon "Search for option" at bounding box center [1035, 249] width 20 height 20
click at [1128, 149] on icon "Modal window" at bounding box center [1132, 150] width 24 height 24
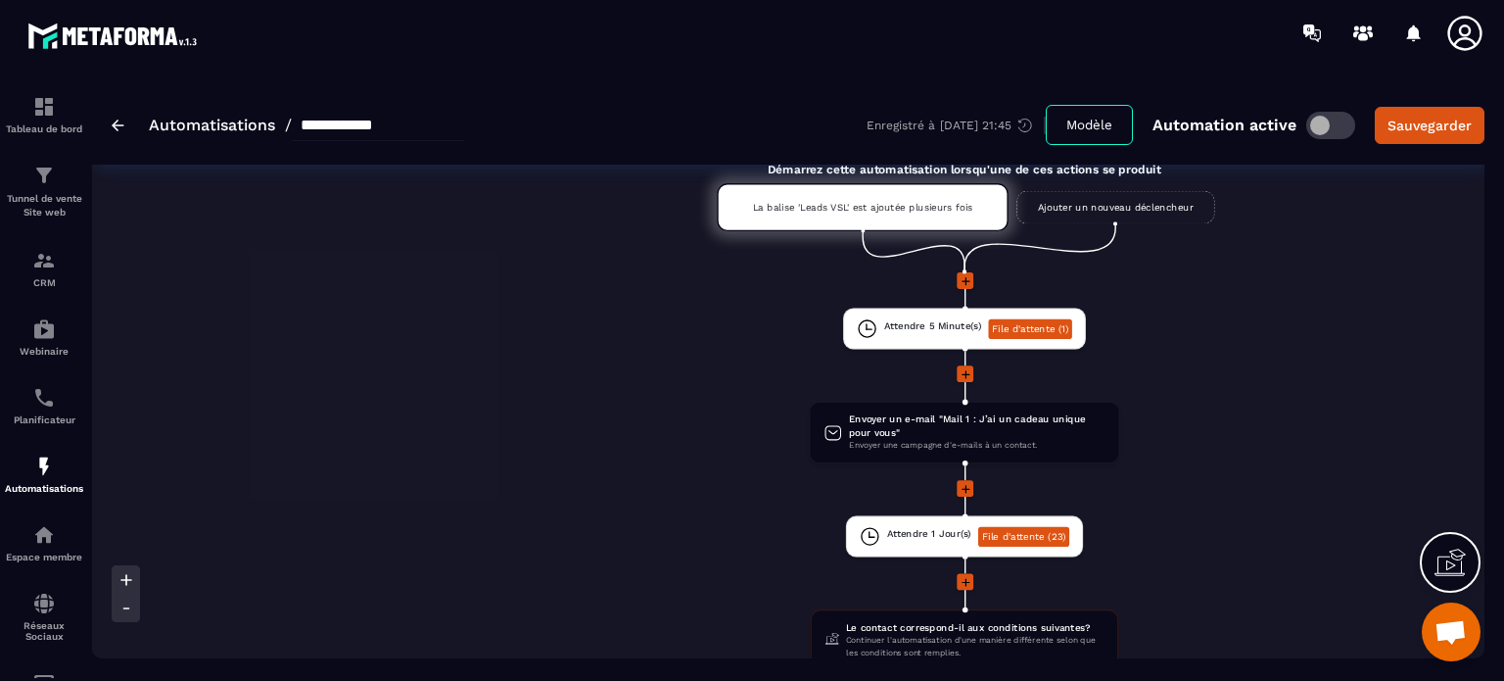
scroll to position [0, 0]
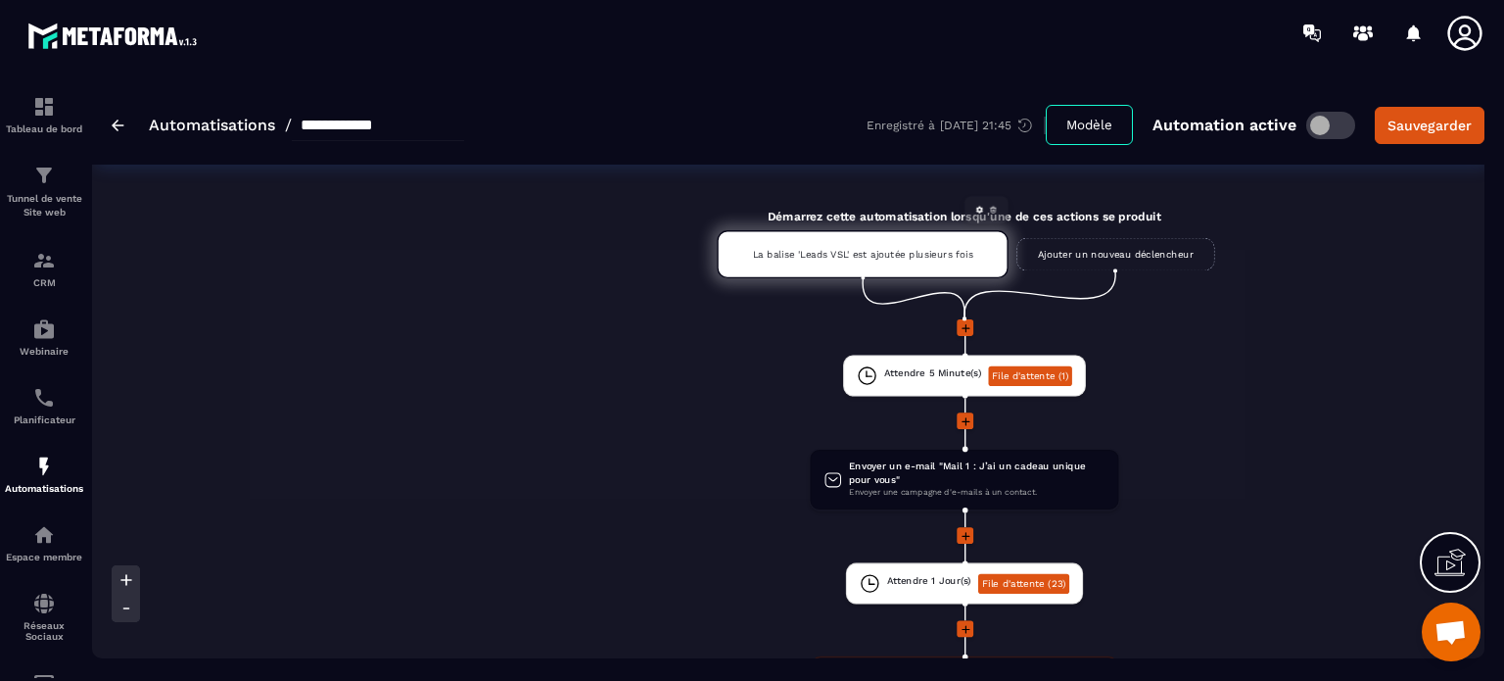
click at [819, 254] on p "La balise 'Leads VSL' est ajoutée plusieurs fois" at bounding box center [863, 254] width 220 height 11
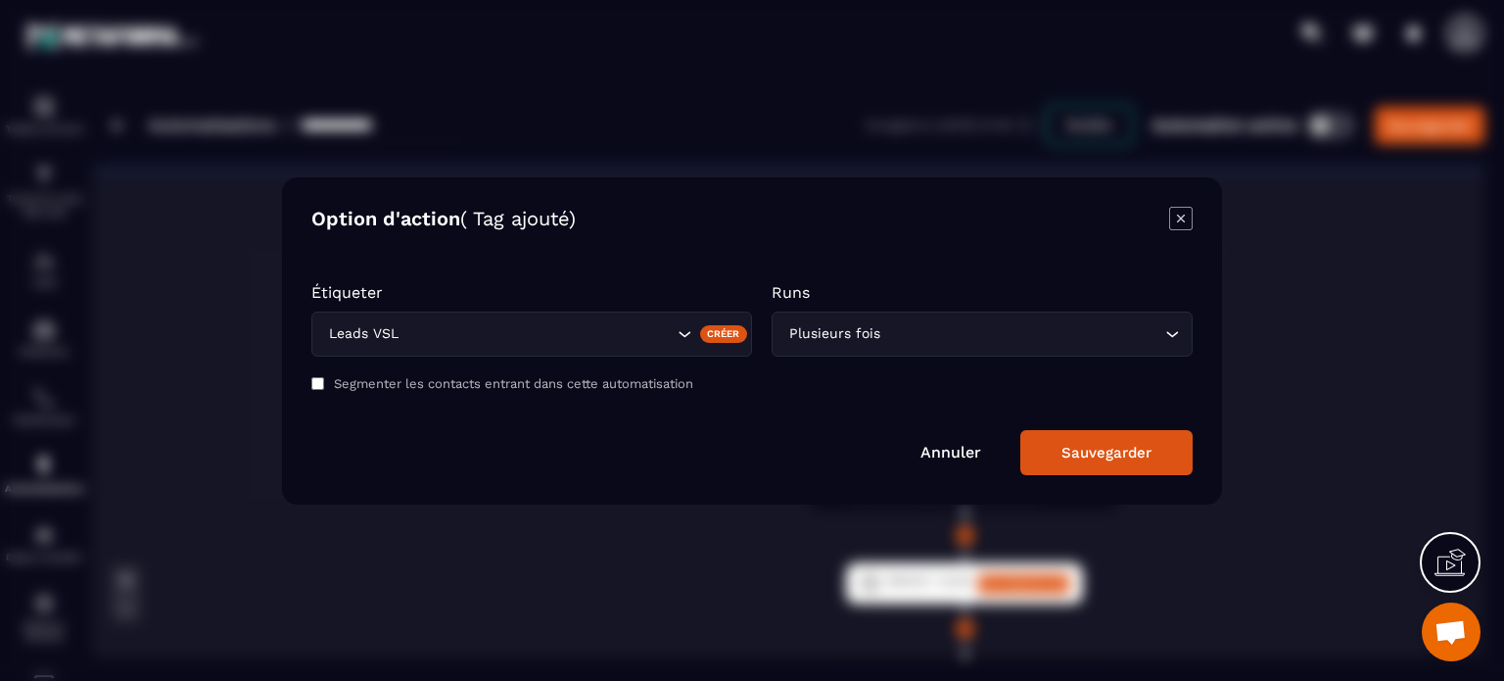
click at [1179, 218] on icon "Modal window" at bounding box center [1181, 217] width 8 height 8
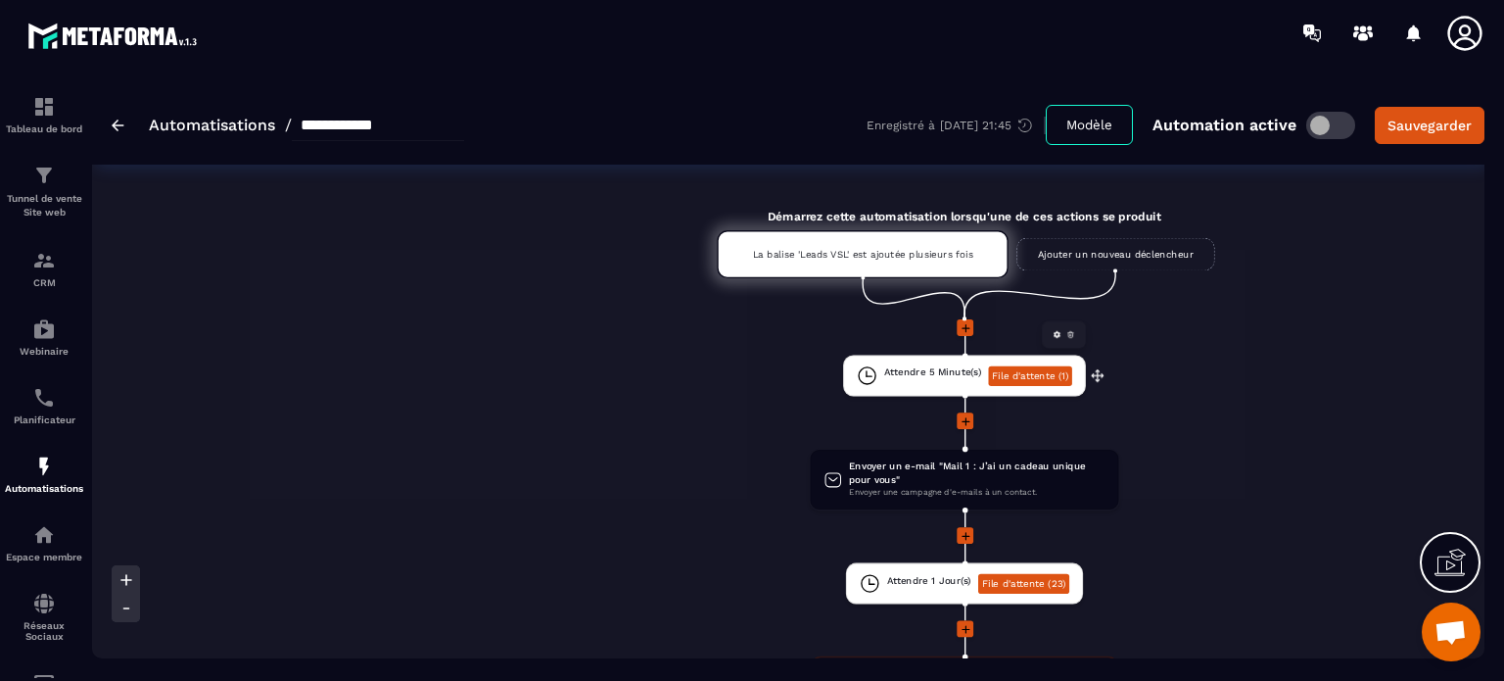
click at [918, 368] on span "Attendre 5 Minute(s)" at bounding box center [932, 371] width 97 height 13
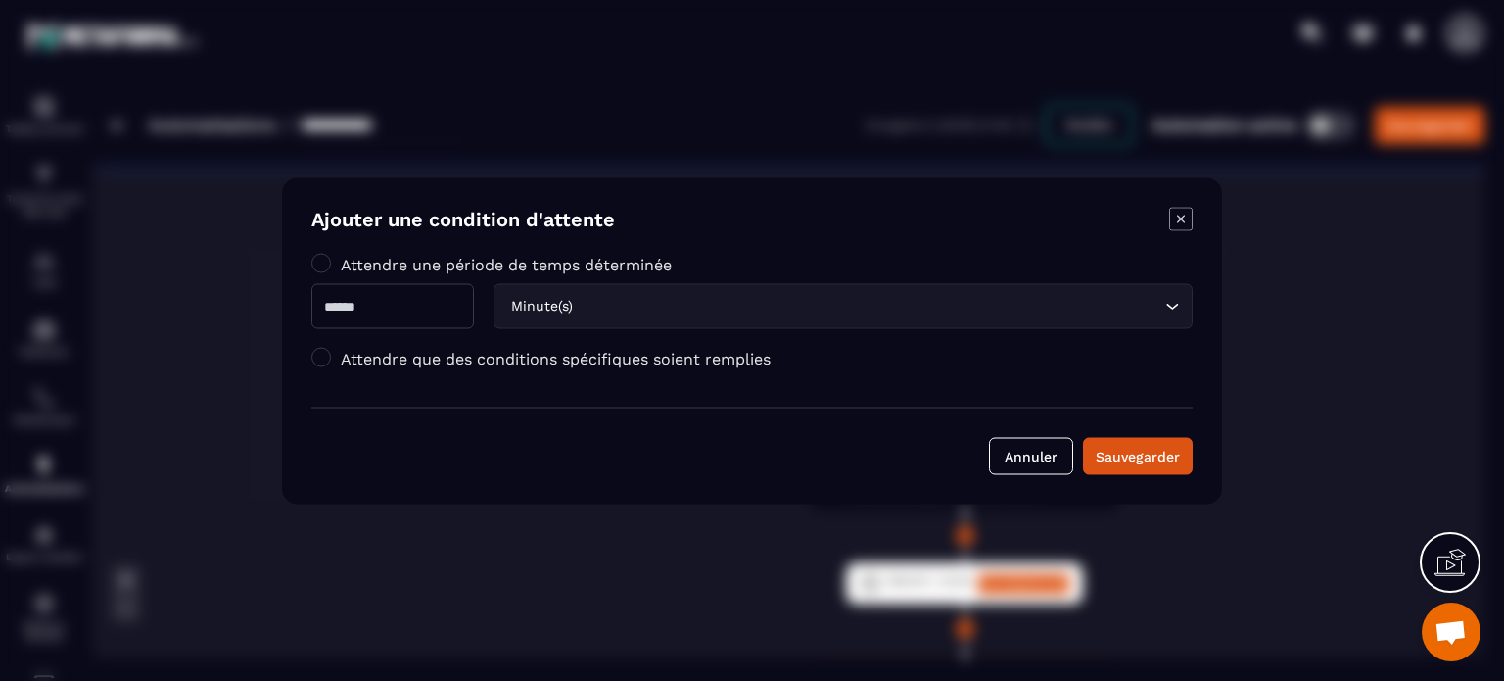
click at [1180, 212] on icon "Modal window" at bounding box center [1181, 219] width 24 height 24
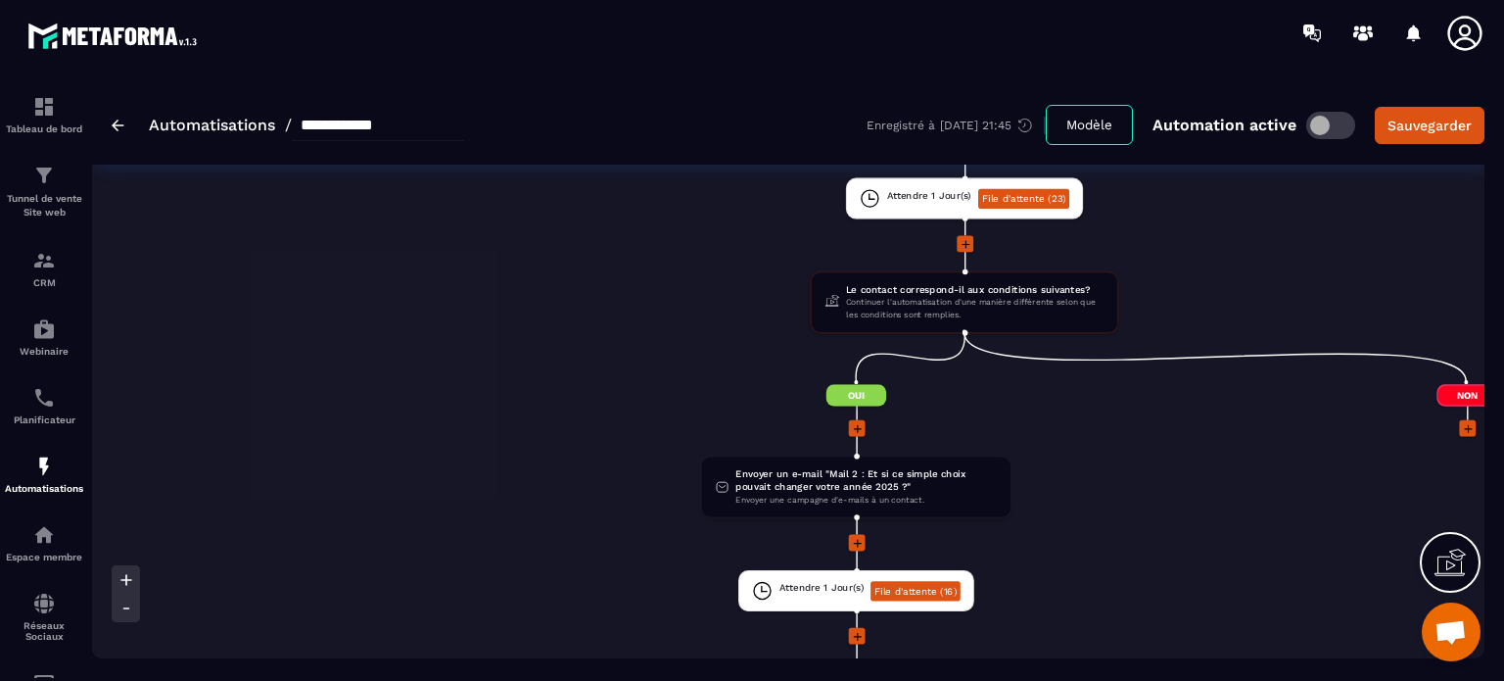
scroll to position [392, 0]
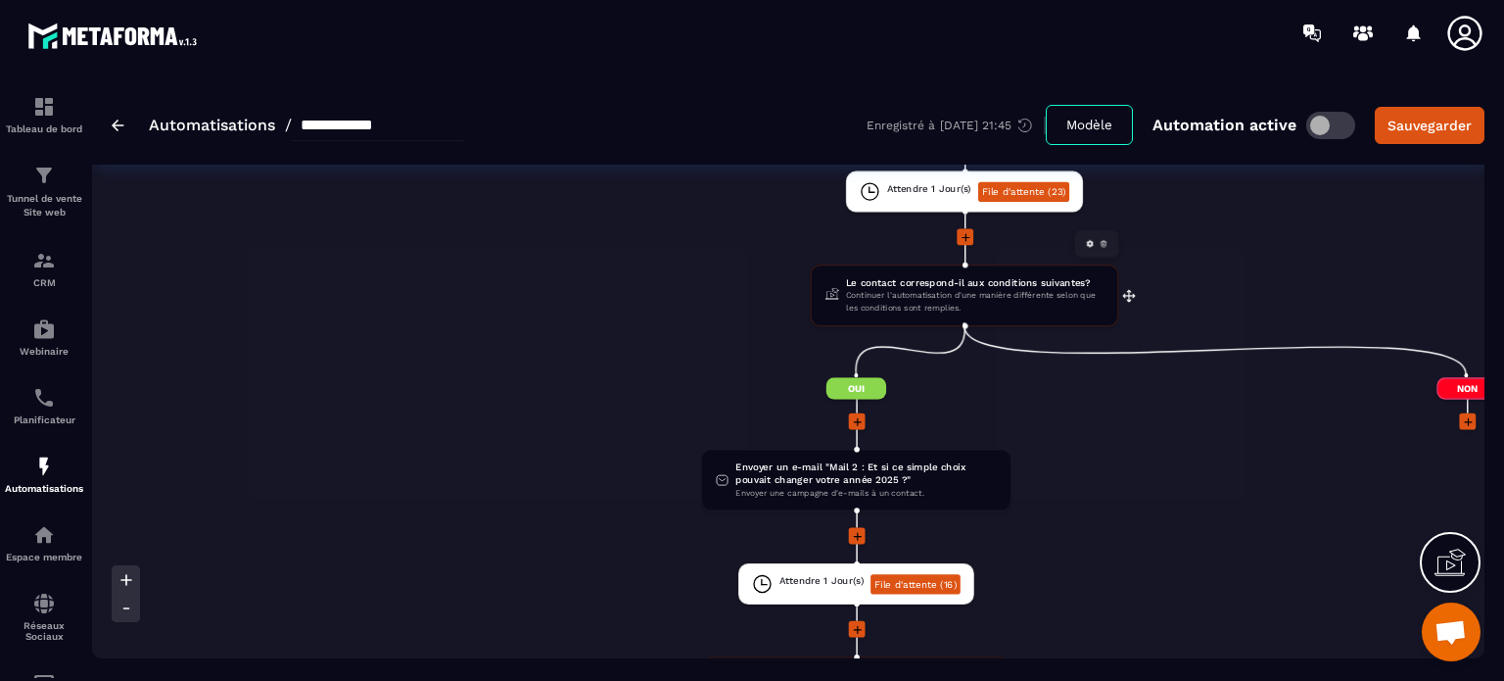
click at [899, 282] on span "Le contact correspond-il aux conditions suivantes?" at bounding box center [975, 282] width 258 height 13
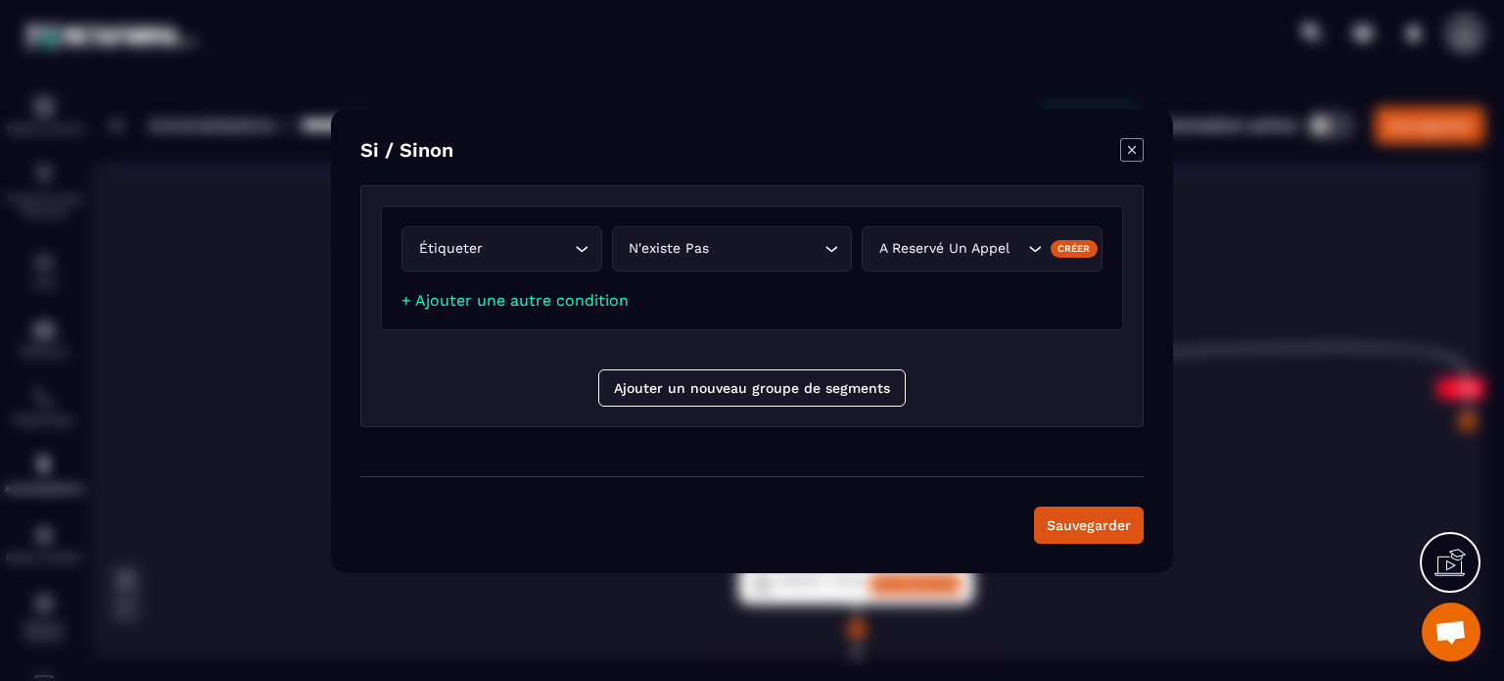
click at [1133, 152] on icon "Modal window" at bounding box center [1132, 149] width 8 height 8
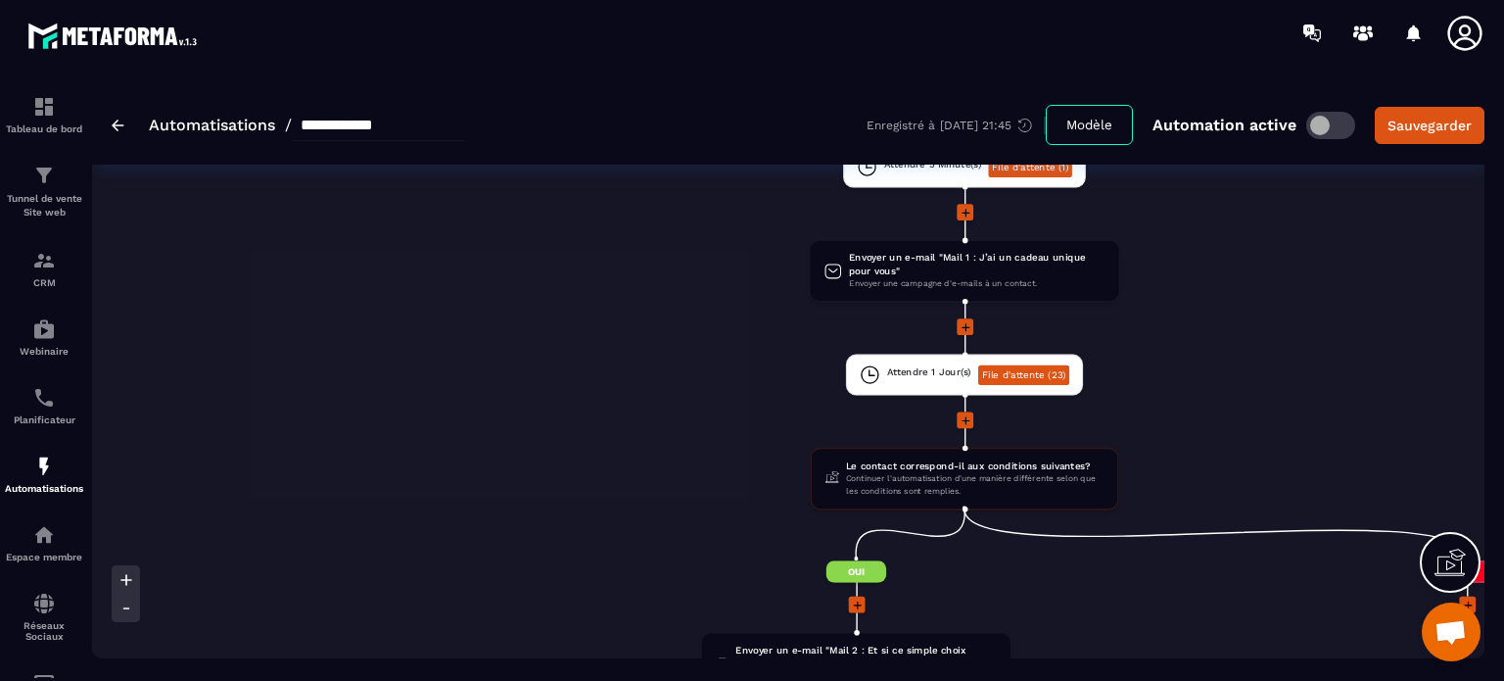
scroll to position [0, 0]
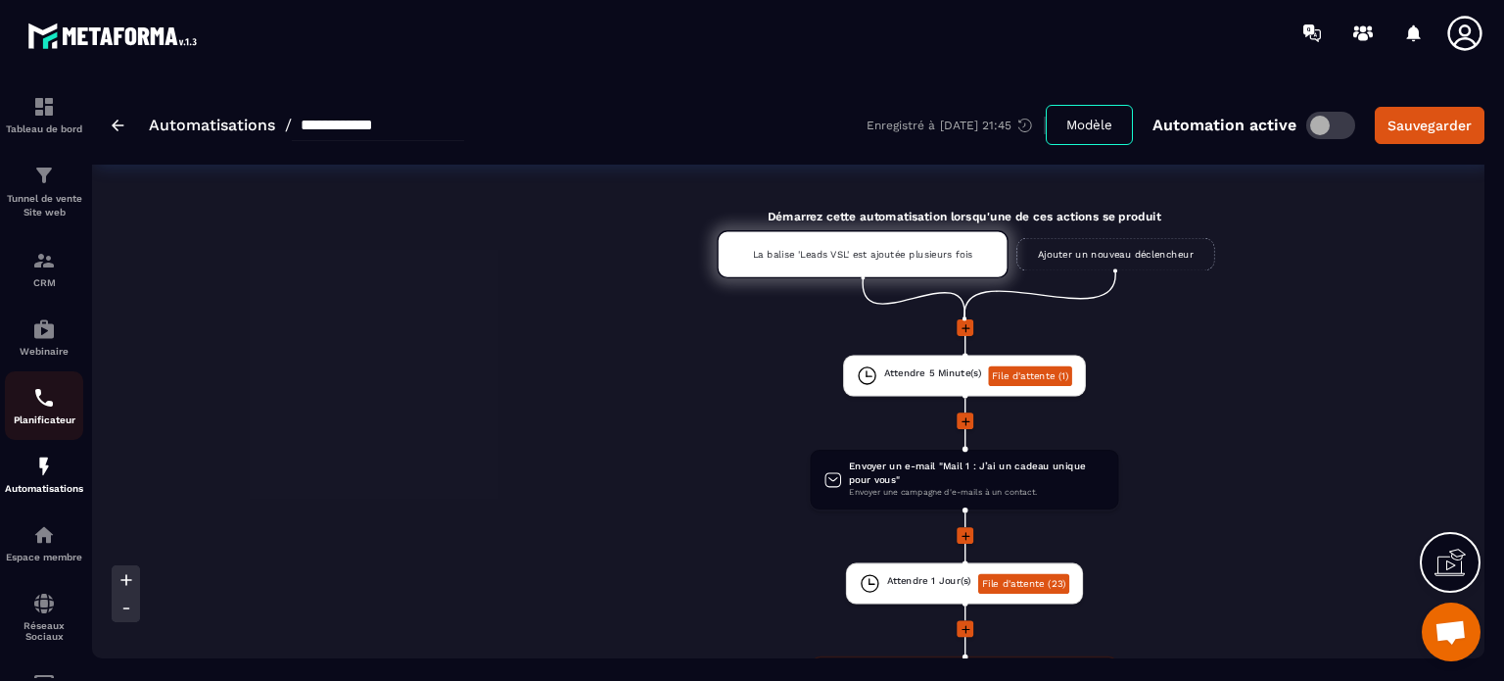
click at [39, 408] on img at bounding box center [44, 398] width 24 height 24
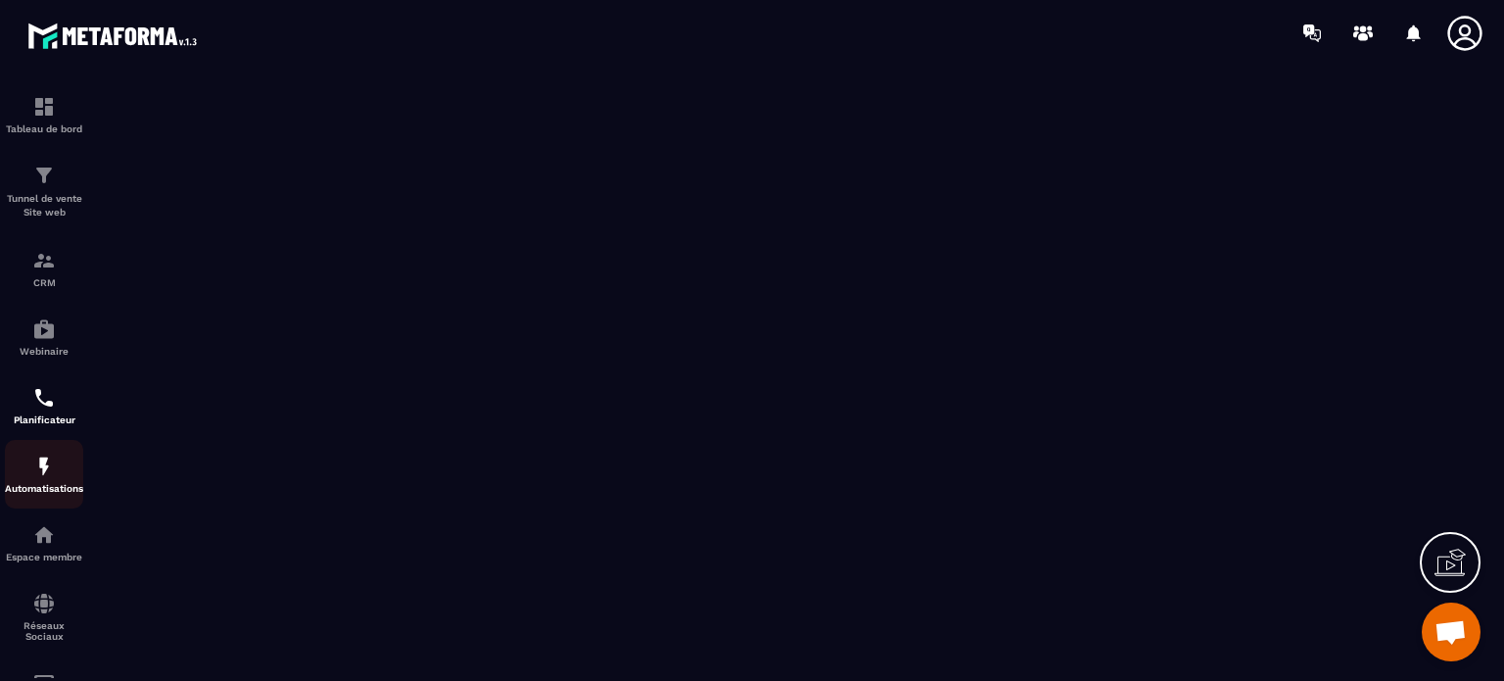
click at [42, 489] on p "Automatisations" at bounding box center [44, 488] width 78 height 11
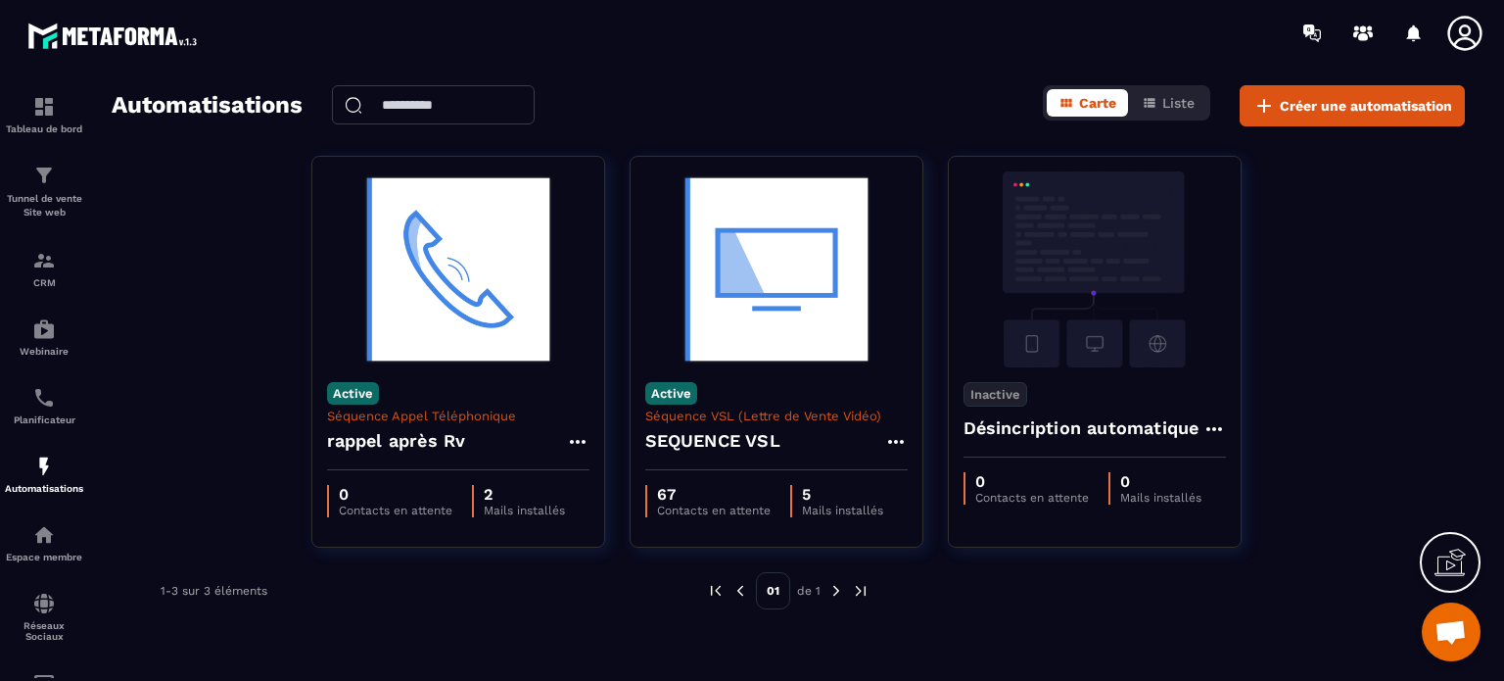
click at [408, 95] on input "text" at bounding box center [433, 104] width 203 height 39
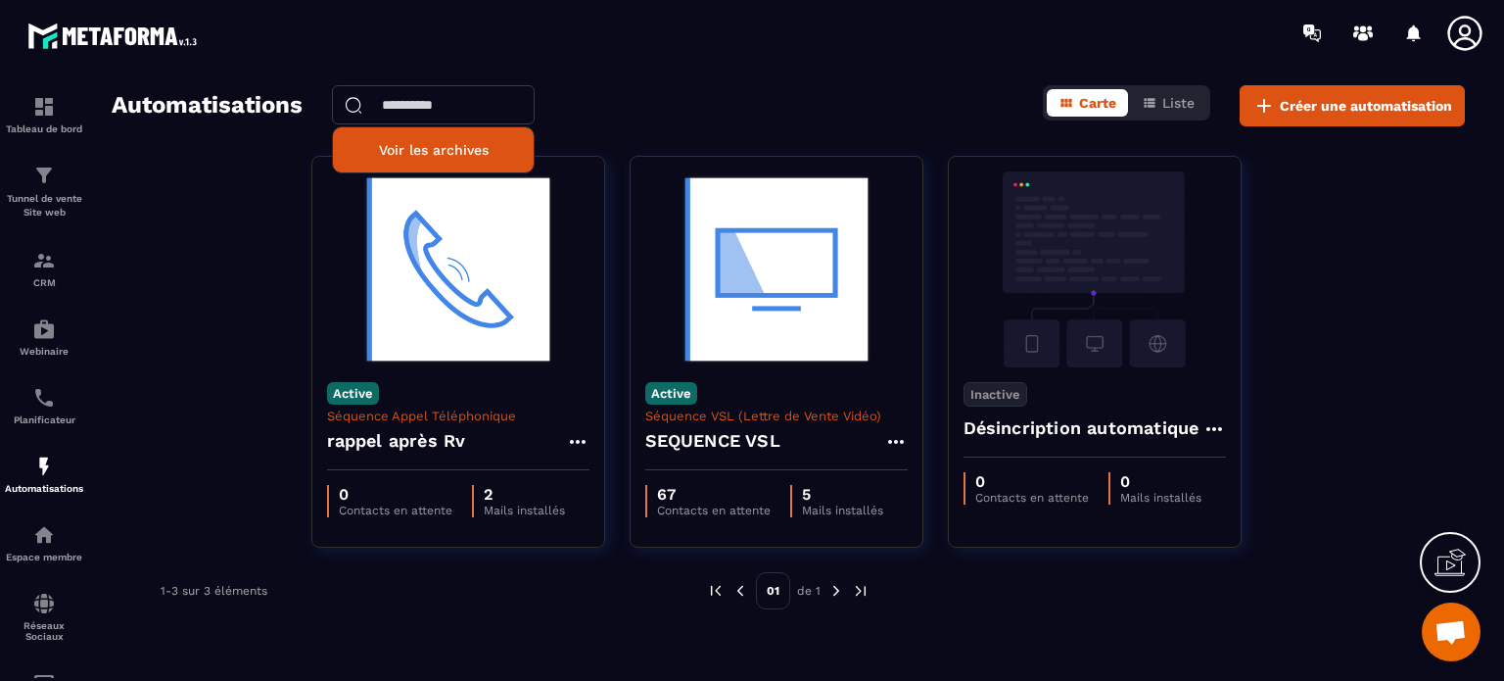
click at [439, 144] on p "Voir les archives" at bounding box center [433, 150] width 171 height 16
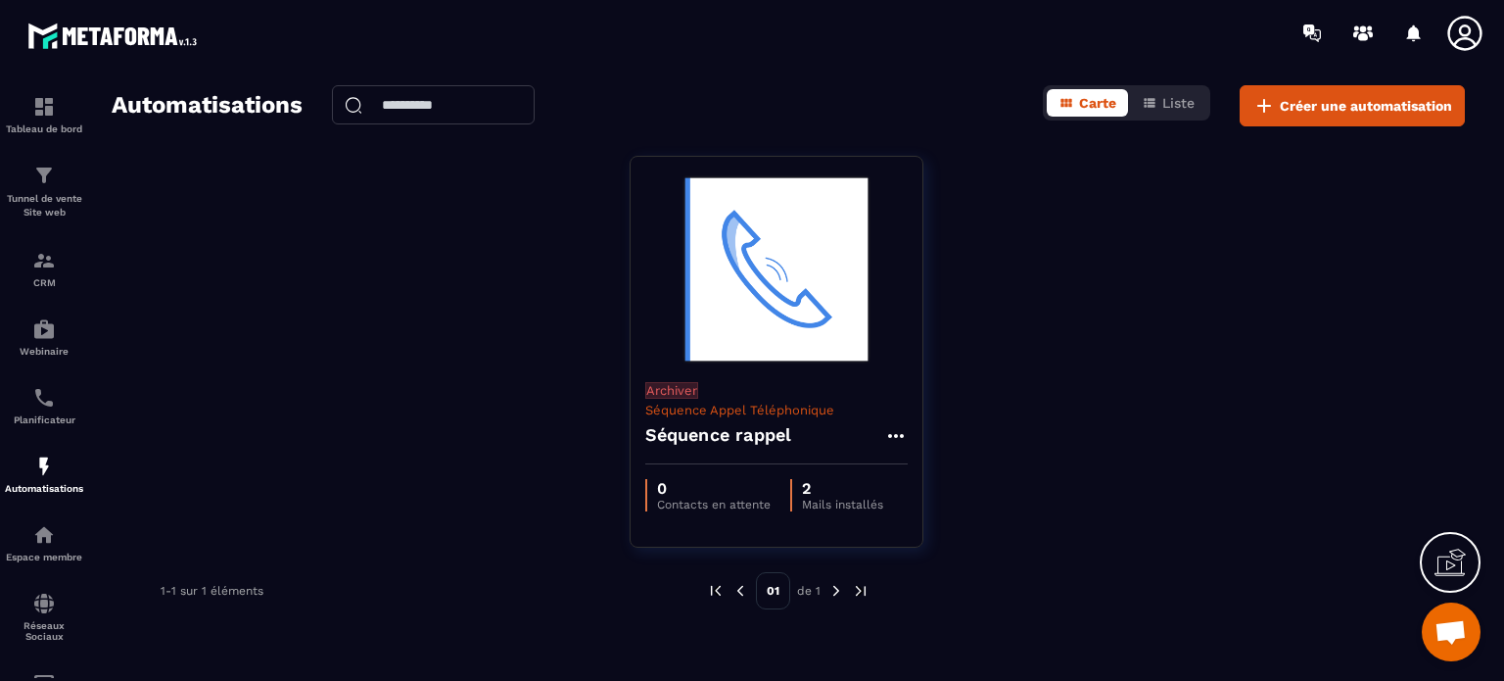
click at [716, 590] on img at bounding box center [716, 591] width 18 height 18
click at [46, 475] on img at bounding box center [44, 466] width 24 height 24
click at [1299, 113] on span "Créer une automatisation" at bounding box center [1366, 106] width 172 height 20
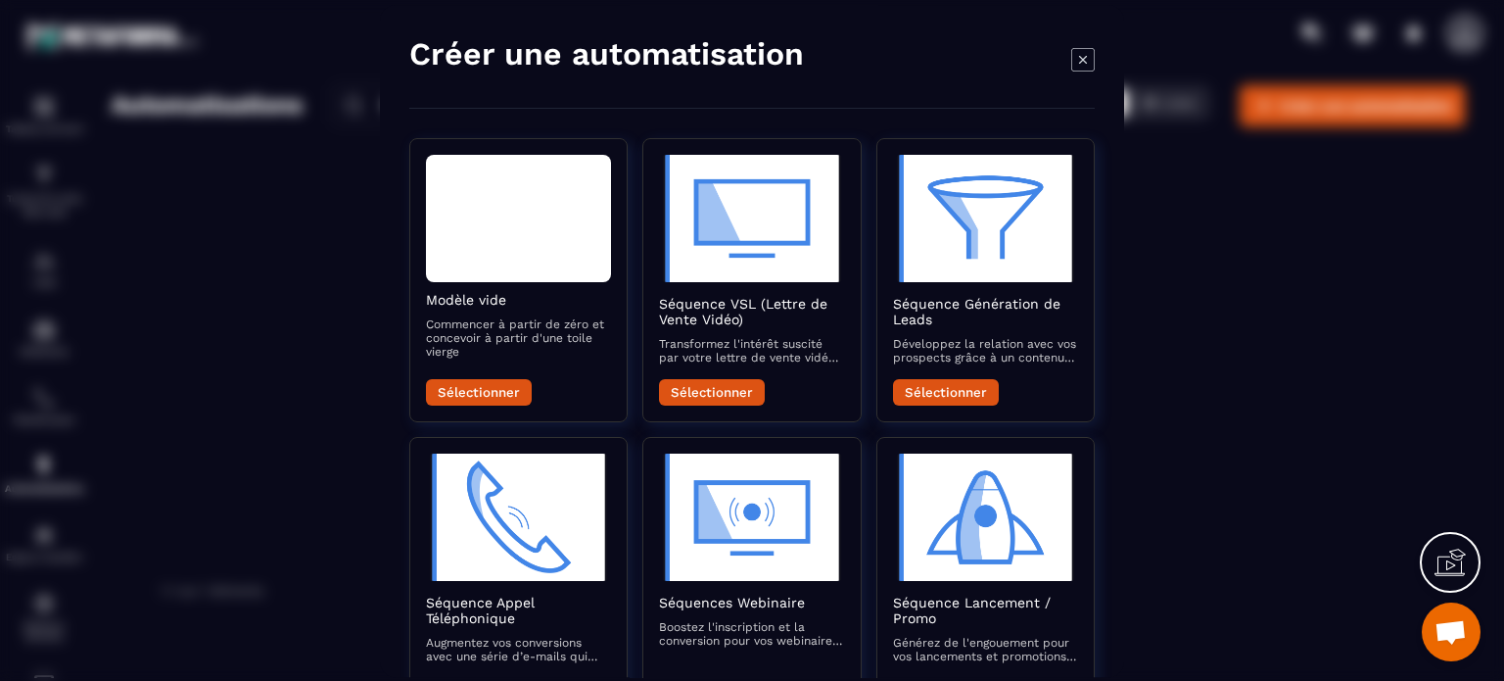
click at [1084, 58] on icon "Modal window" at bounding box center [1083, 59] width 8 height 8
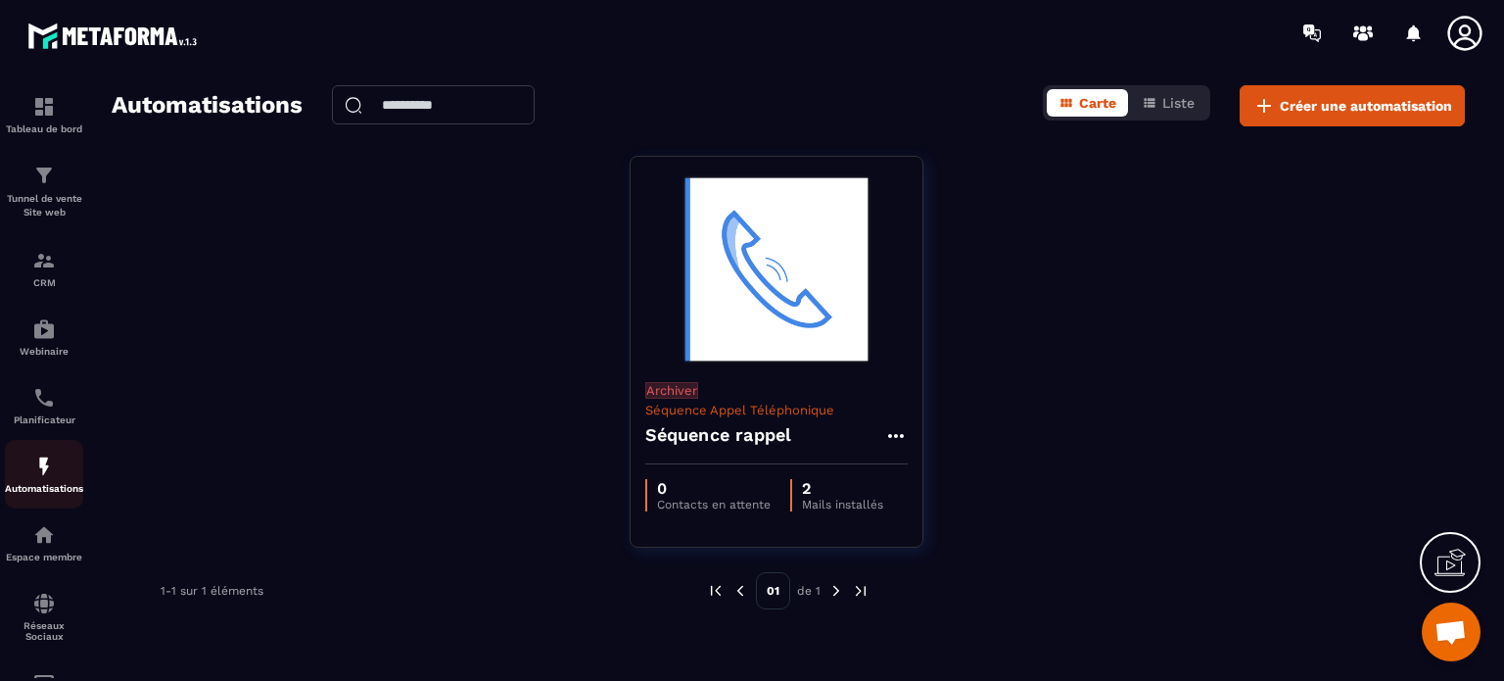
click at [42, 473] on img at bounding box center [44, 466] width 24 height 24
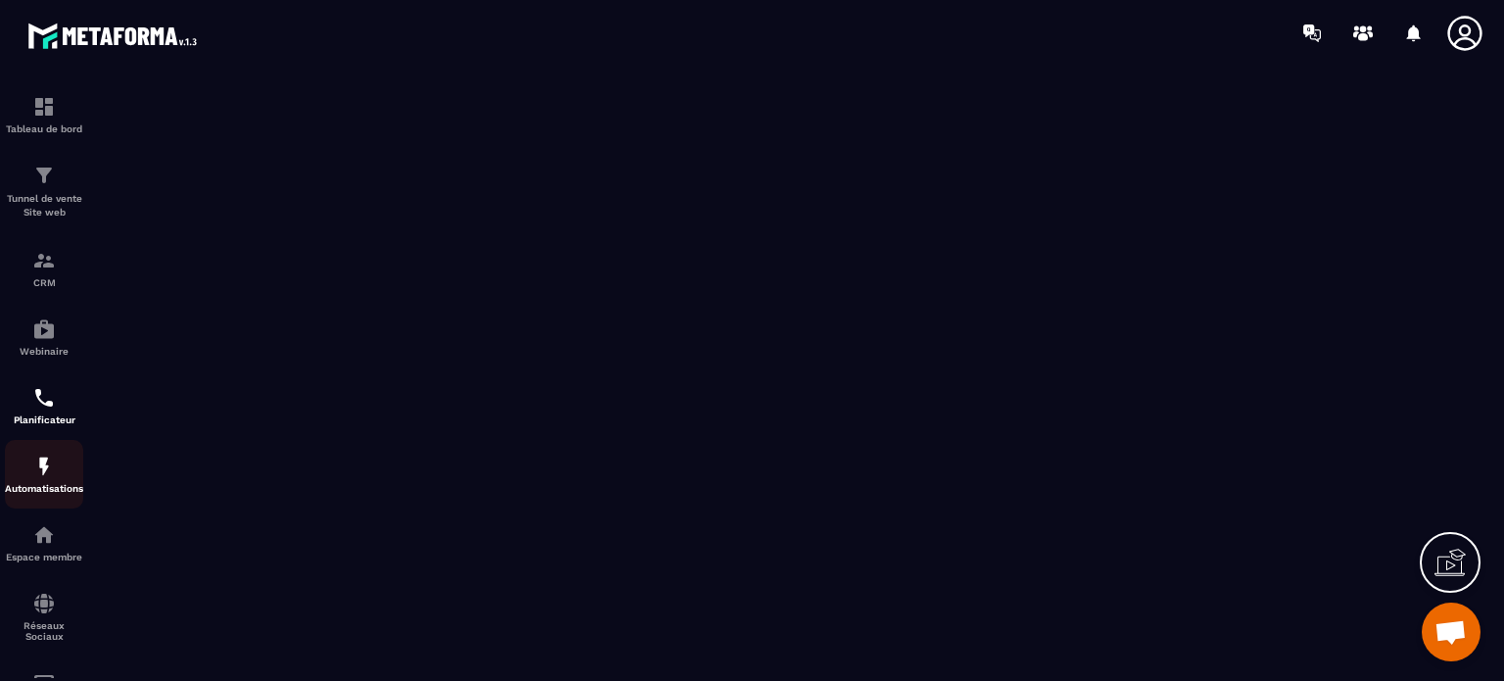
click at [46, 469] on img at bounding box center [44, 466] width 24 height 24
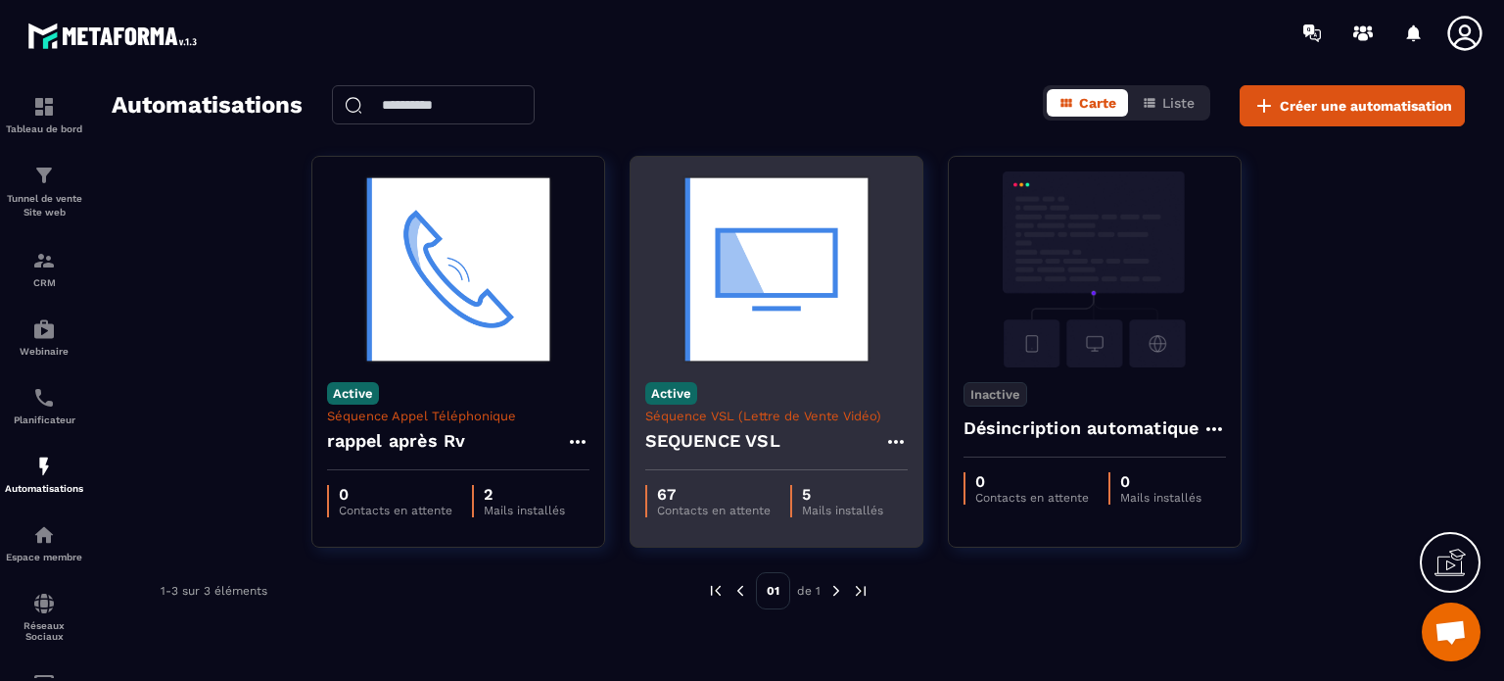
click at [670, 495] on p "67" at bounding box center [714, 494] width 114 height 19
click at [704, 490] on p "67" at bounding box center [714, 494] width 114 height 19
click at [748, 289] on img at bounding box center [776, 269] width 262 height 196
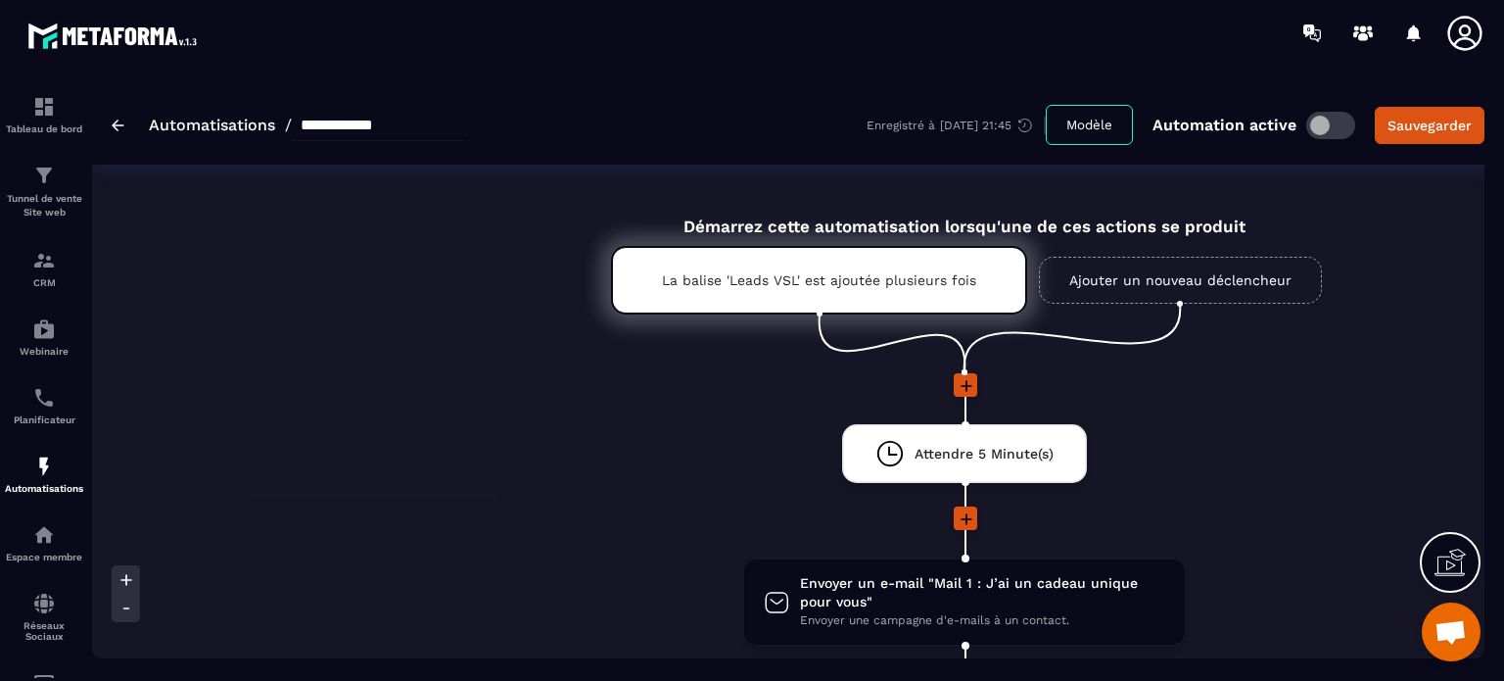
click at [1447, 567] on icon at bounding box center [1450, 561] width 31 height 31
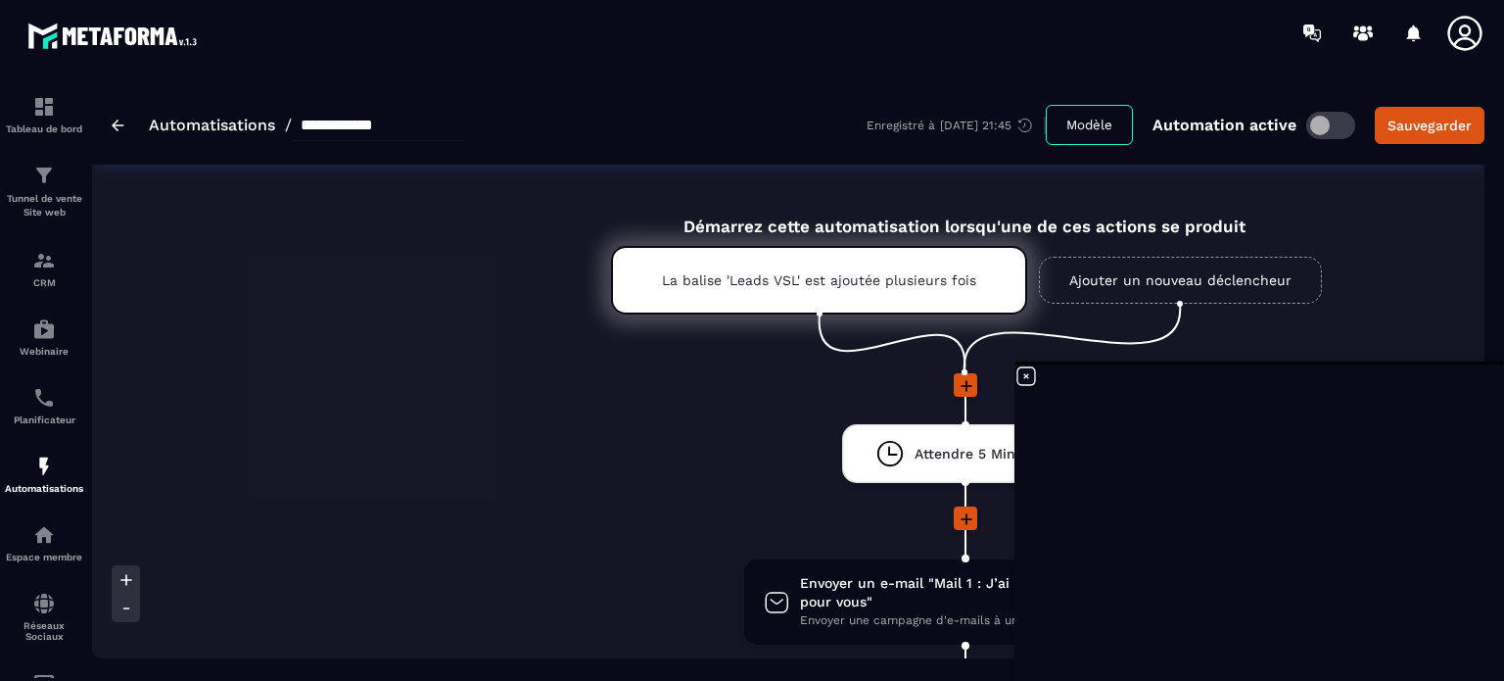
click at [1026, 376] on icon at bounding box center [1026, 376] width 18 height 18
